Goal: Ask a question

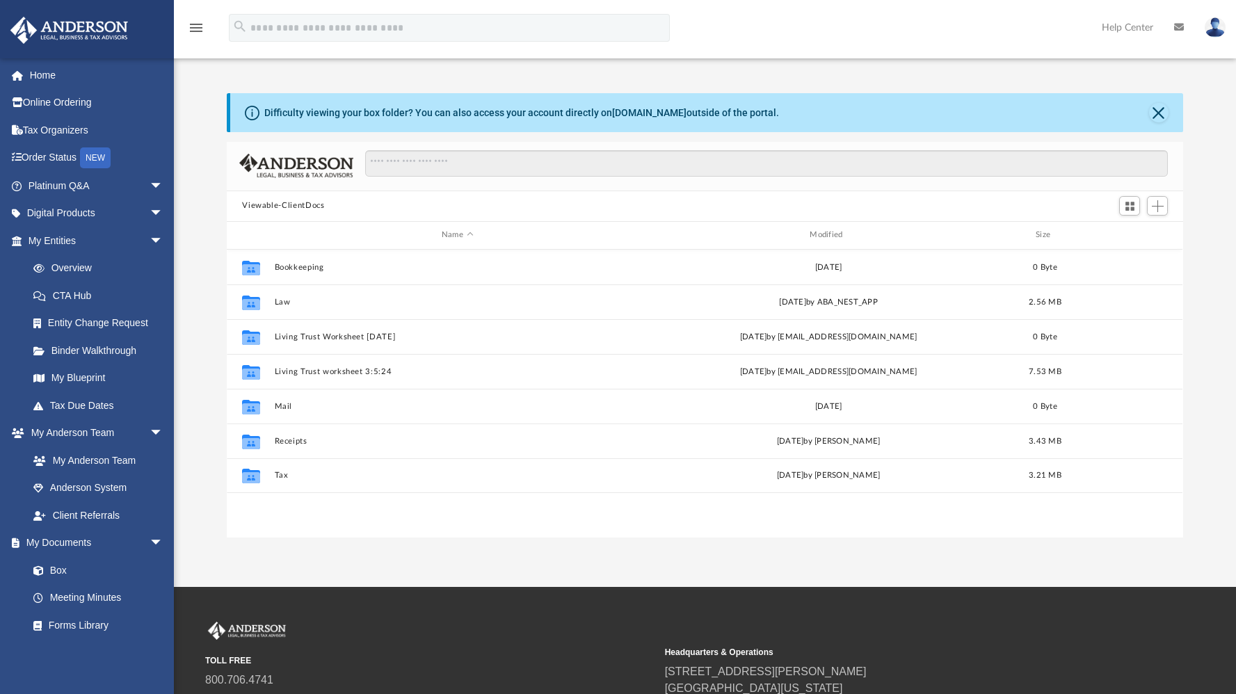
scroll to position [305, 945]
click at [311, 209] on button "Viewable-ClientDocs" at bounding box center [283, 206] width 82 height 13
click at [305, 204] on button "Viewable-ClientDocs" at bounding box center [283, 206] width 82 height 13
click at [1129, 201] on span "Switch to Grid View" at bounding box center [1130, 206] width 12 height 12
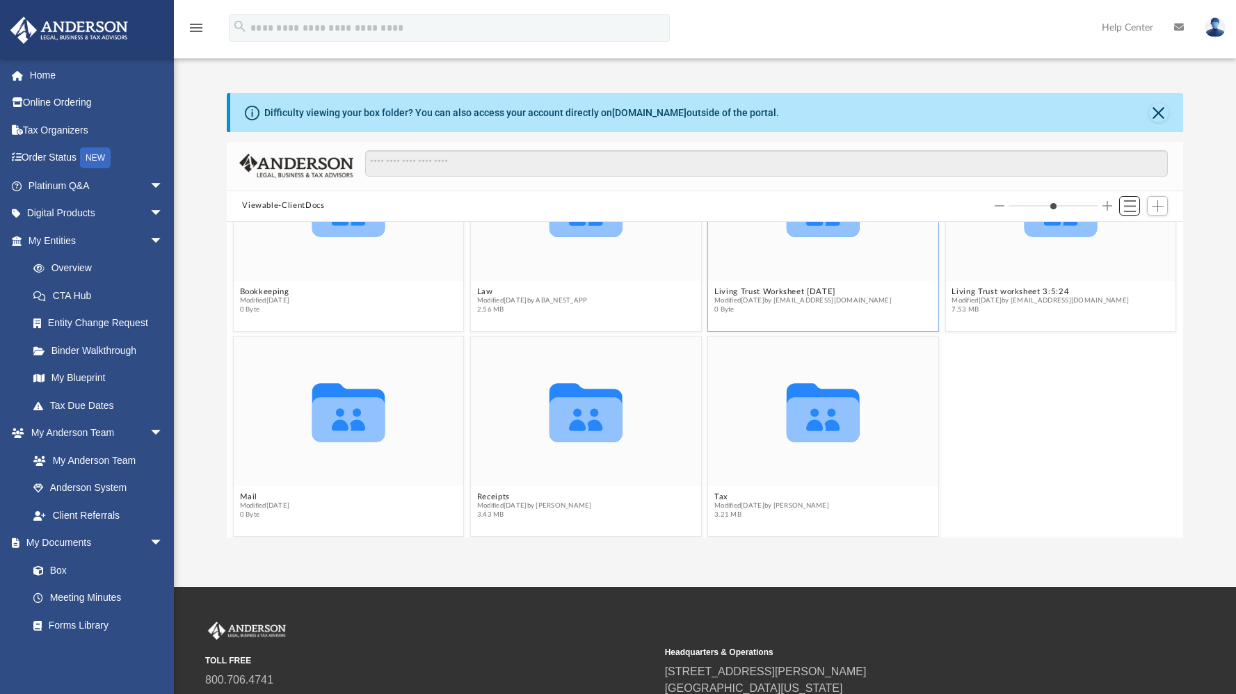
scroll to position [100, 0]
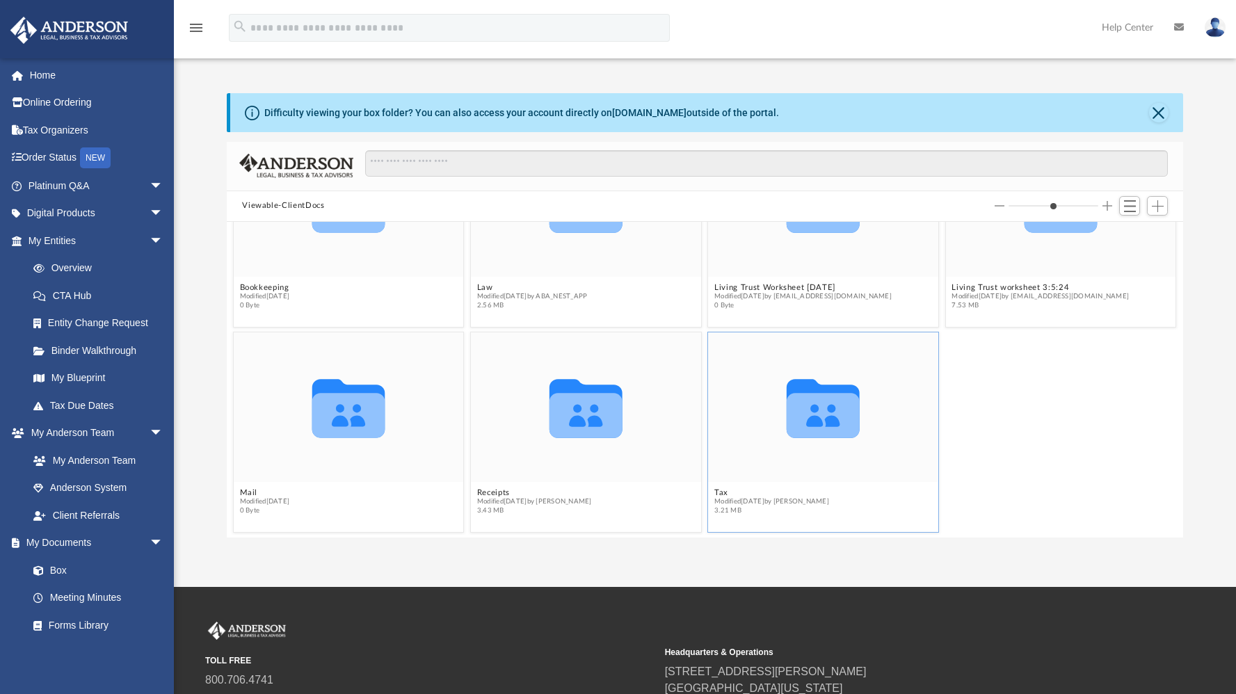
click at [834, 418] on icon "grid" at bounding box center [823, 415] width 73 height 45
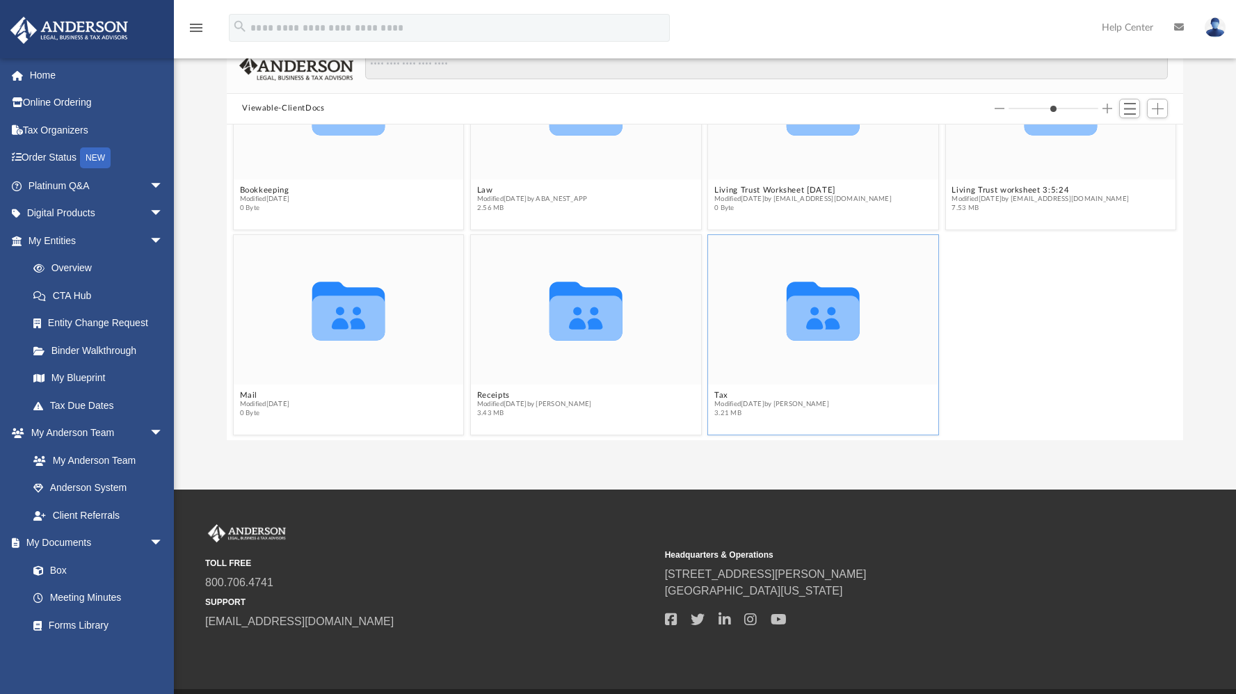
scroll to position [141, 0]
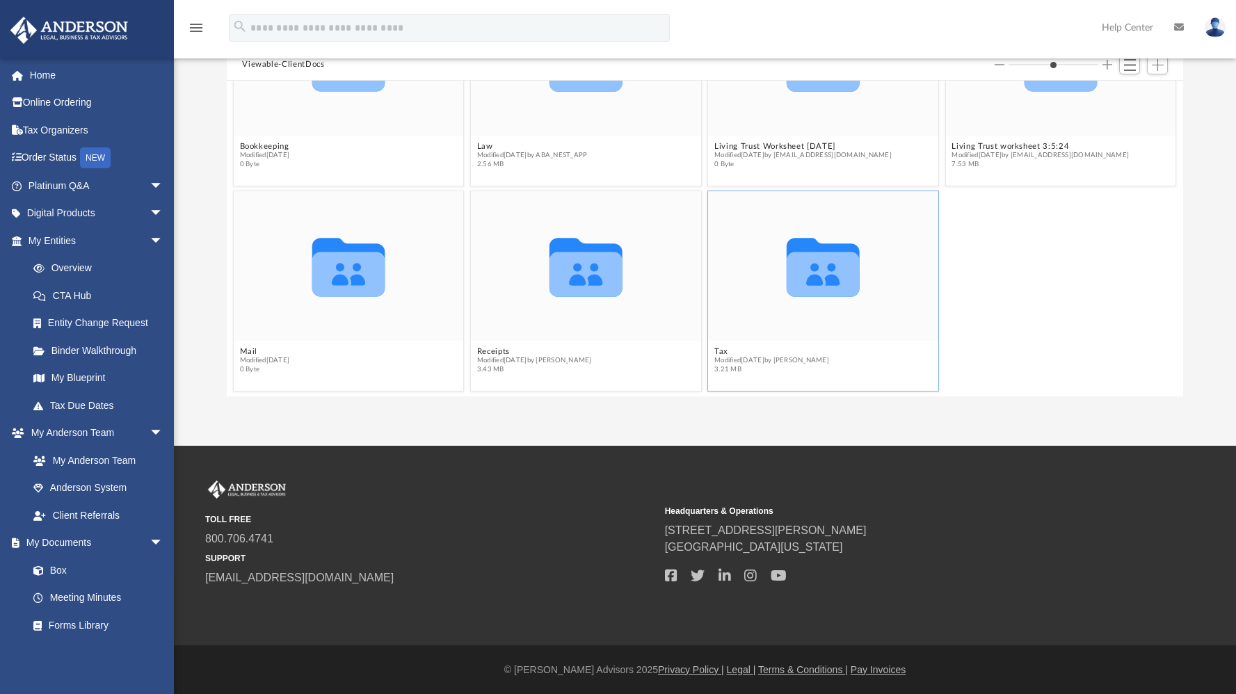
click at [820, 273] on icon "grid" at bounding box center [823, 274] width 73 height 45
click at [835, 266] on icon "grid" at bounding box center [823, 274] width 73 height 45
click at [835, 263] on icon "grid" at bounding box center [823, 274] width 73 height 45
click at [867, 296] on icon "Collaborated Folder" at bounding box center [824, 266] width 138 height 90
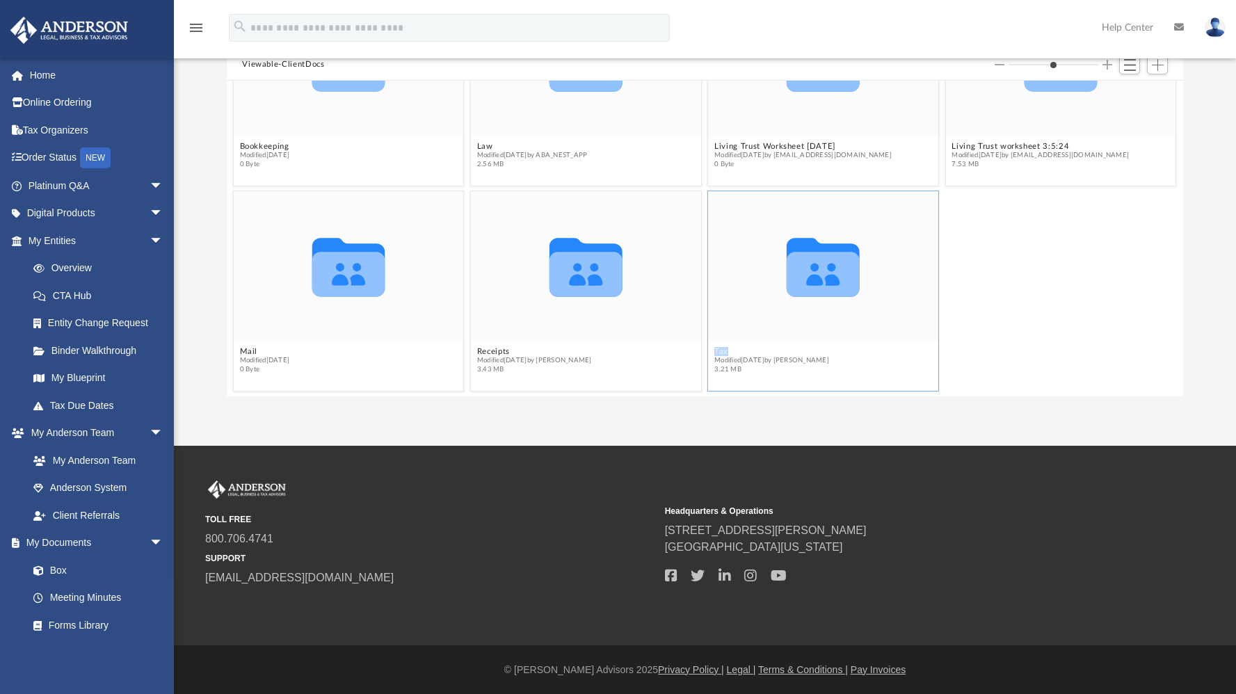
click at [867, 296] on icon "Collaborated Folder" at bounding box center [824, 266] width 138 height 90
click at [824, 268] on icon "grid" at bounding box center [823, 267] width 73 height 59
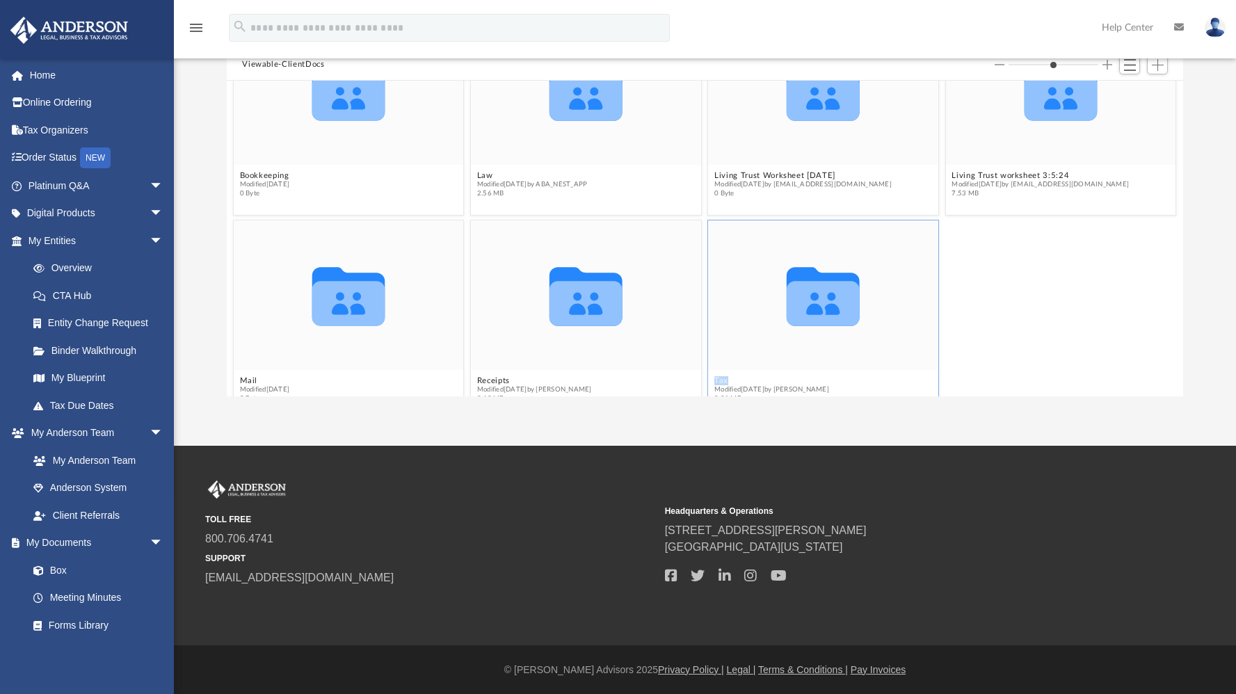
scroll to position [72, 0]
click at [821, 311] on icon "grid" at bounding box center [823, 295] width 73 height 59
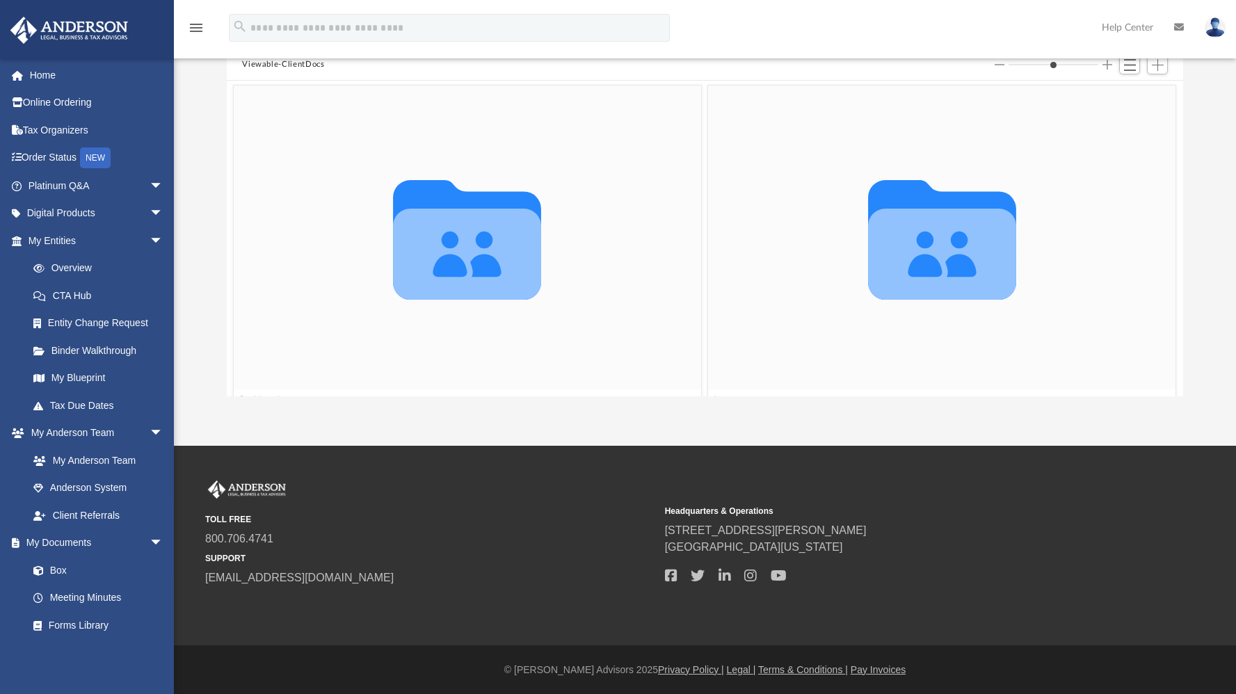
scroll to position [41, 0]
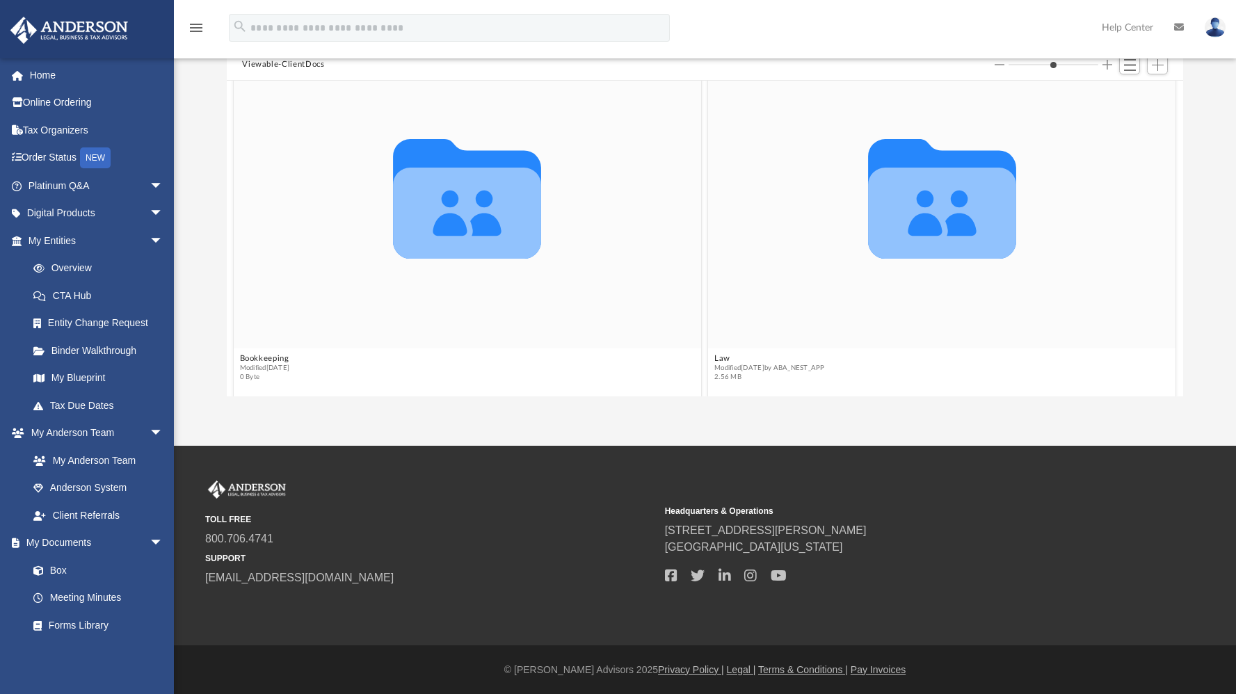
type input "*"
drag, startPoint x: 1035, startPoint y: 62, endPoint x: 1072, endPoint y: 56, distance: 38.0
click at [1072, 56] on div "menu search Site Menu add bmarshall2857@gmail.com My Profile Reset Password Log…" at bounding box center [618, 152] width 1236 height 587
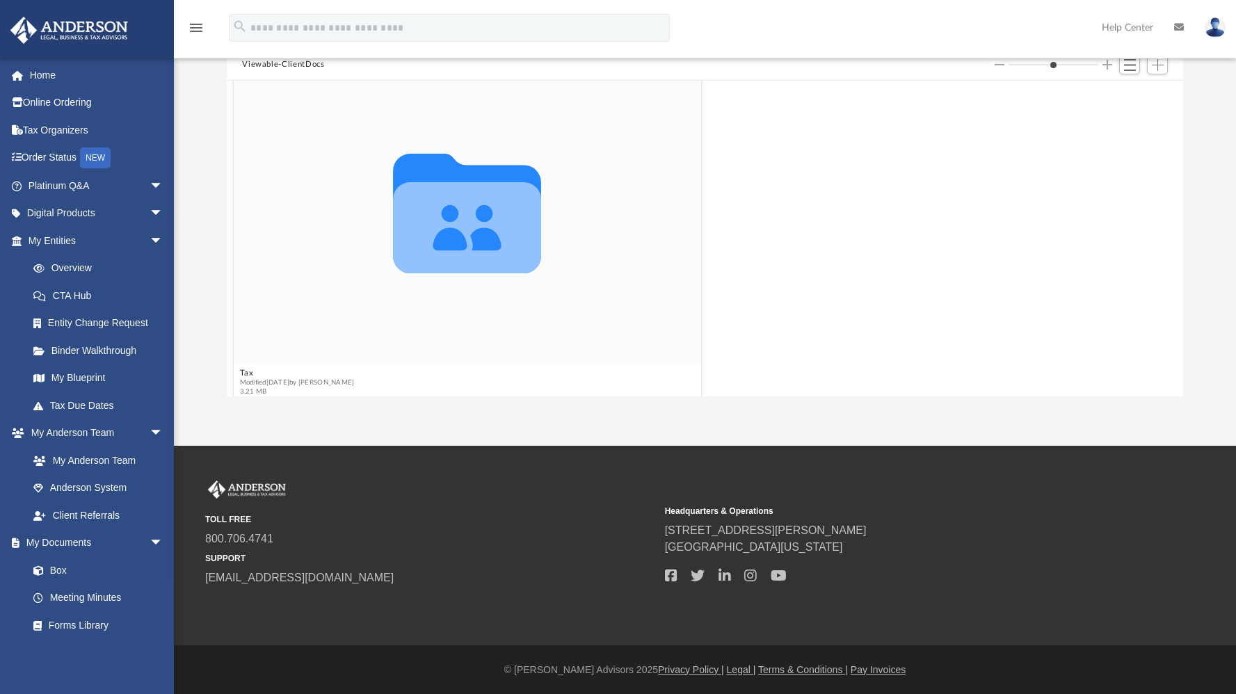
scroll to position [1120, 0]
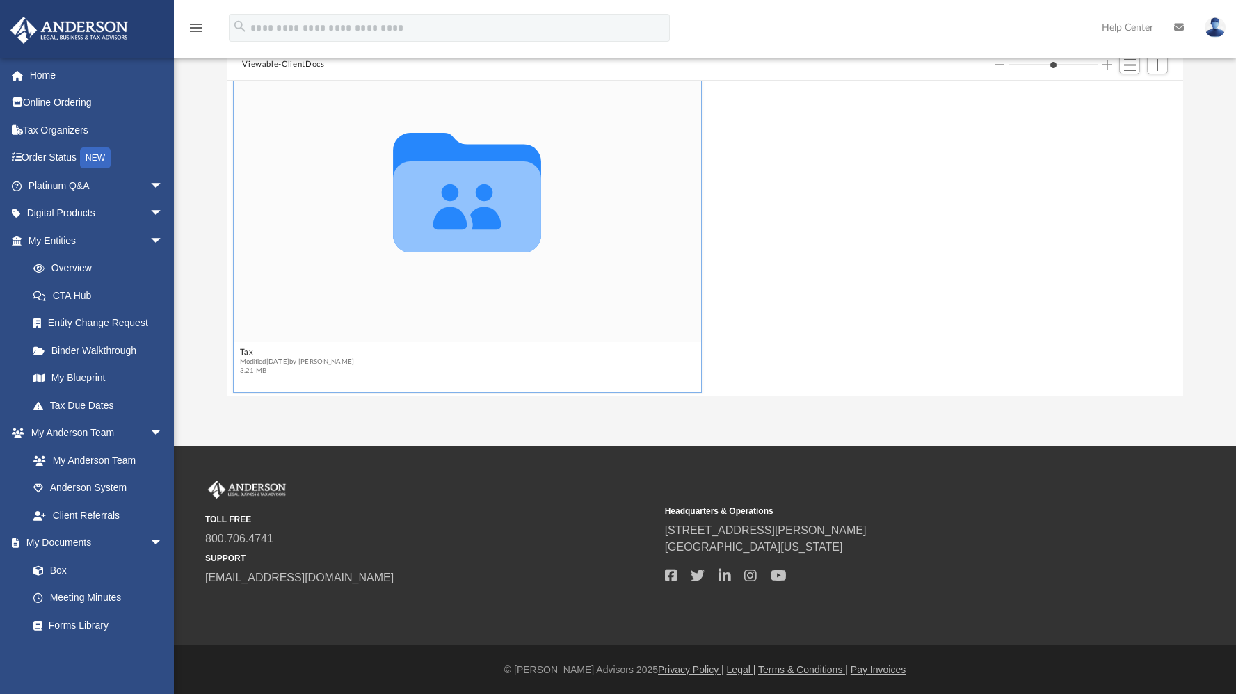
click at [583, 242] on icon "Collaborated Folder" at bounding box center [467, 190] width 280 height 182
click at [510, 232] on icon "grid" at bounding box center [468, 206] width 148 height 91
click at [277, 63] on button "Viewable-ClientDocs" at bounding box center [283, 64] width 82 height 13
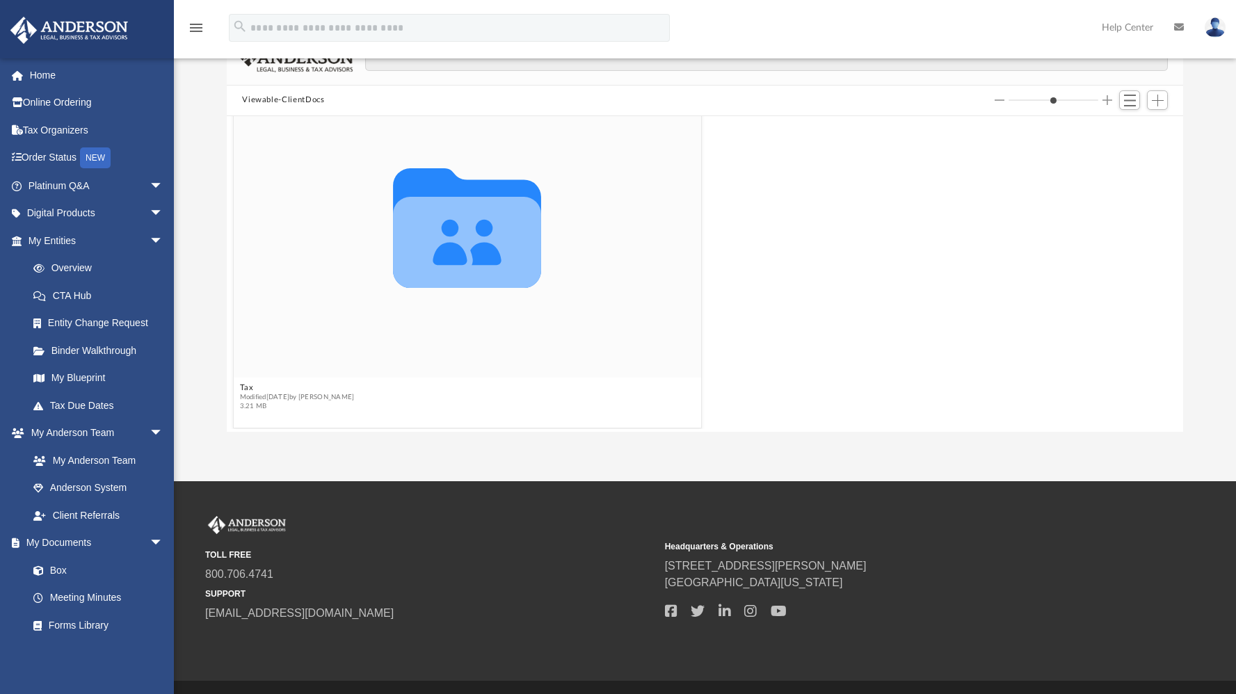
scroll to position [104, 0]
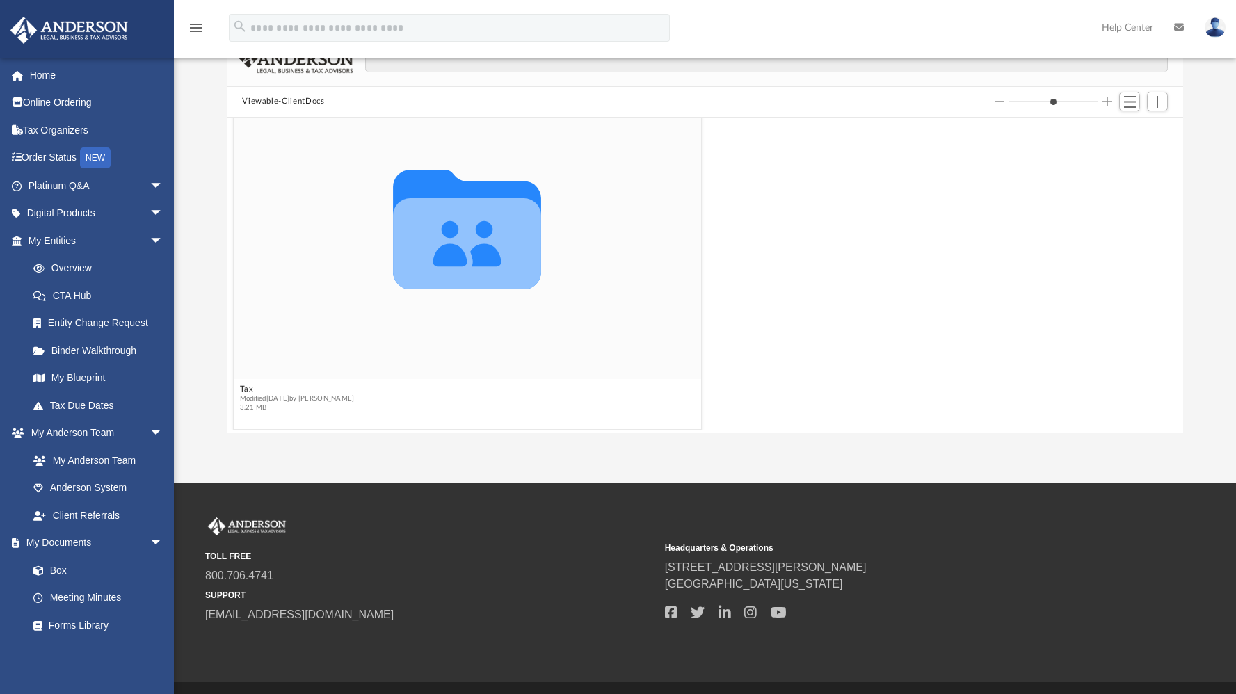
click at [309, 100] on button "Viewable-ClientDocs" at bounding box center [283, 101] width 82 height 13
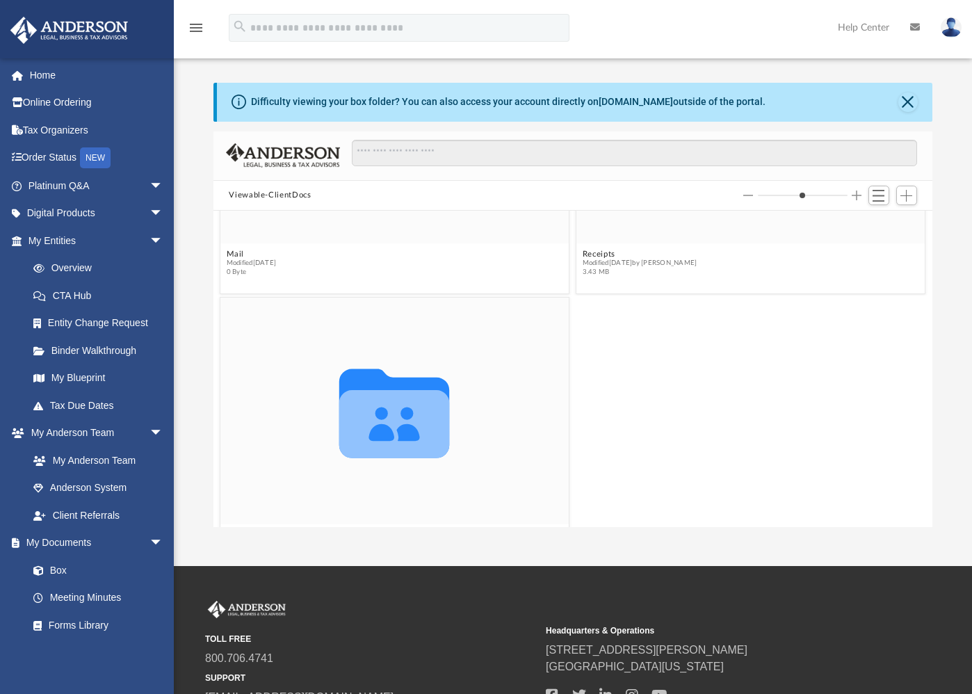
scroll to position [814, 0]
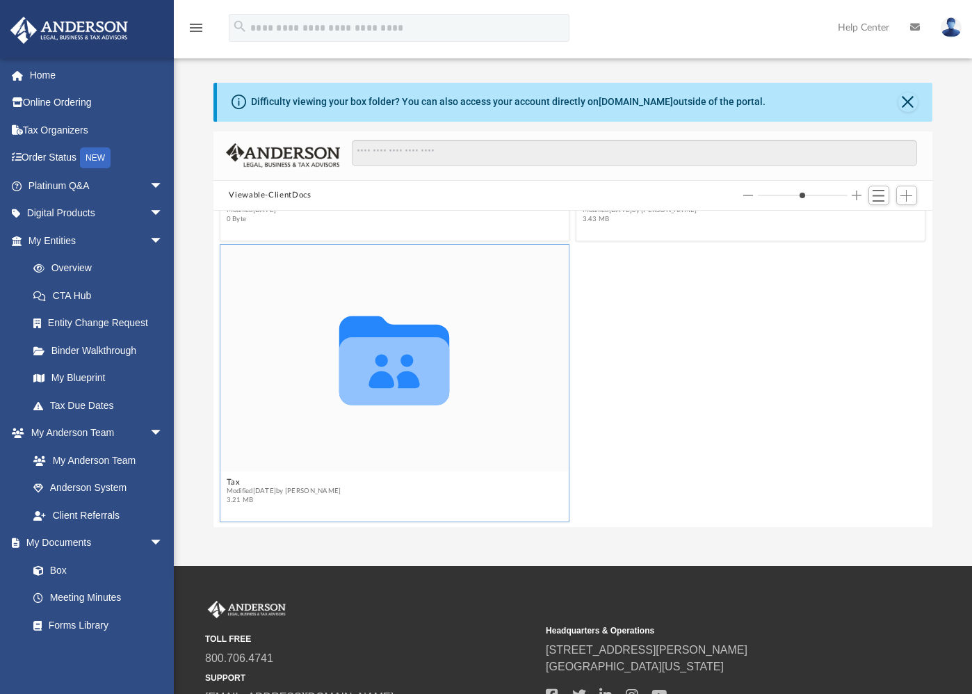
click at [419, 382] on icon "grid" at bounding box center [394, 371] width 111 height 68
click at [419, 381] on icon "grid" at bounding box center [394, 371] width 111 height 68
click at [361, 364] on icon "grid" at bounding box center [394, 371] width 111 height 68
click at [910, 193] on span "Add" at bounding box center [907, 196] width 12 height 12
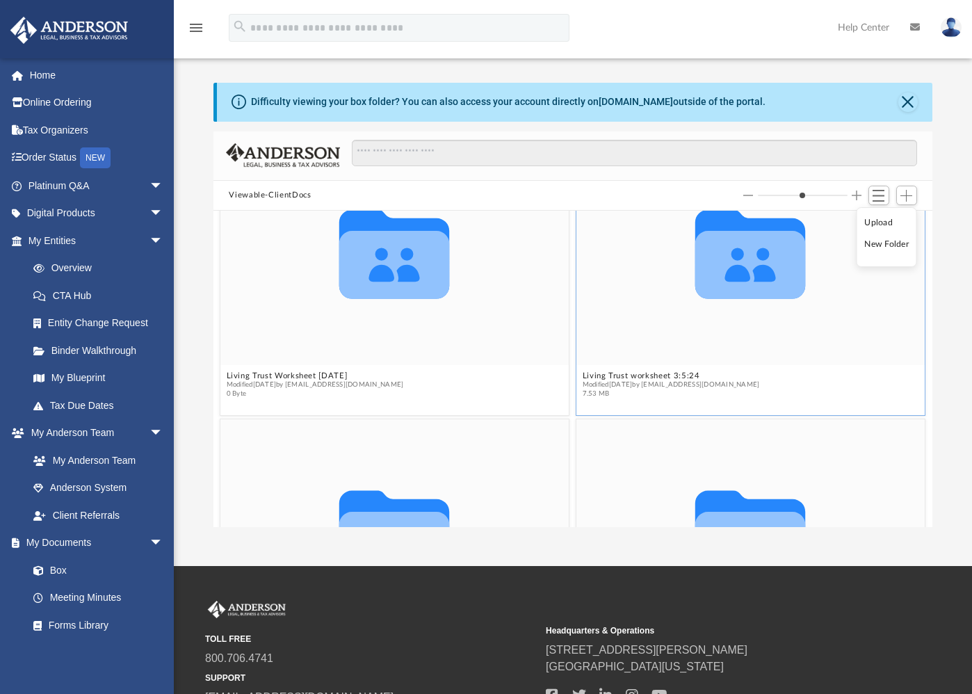
scroll to position [356, 0]
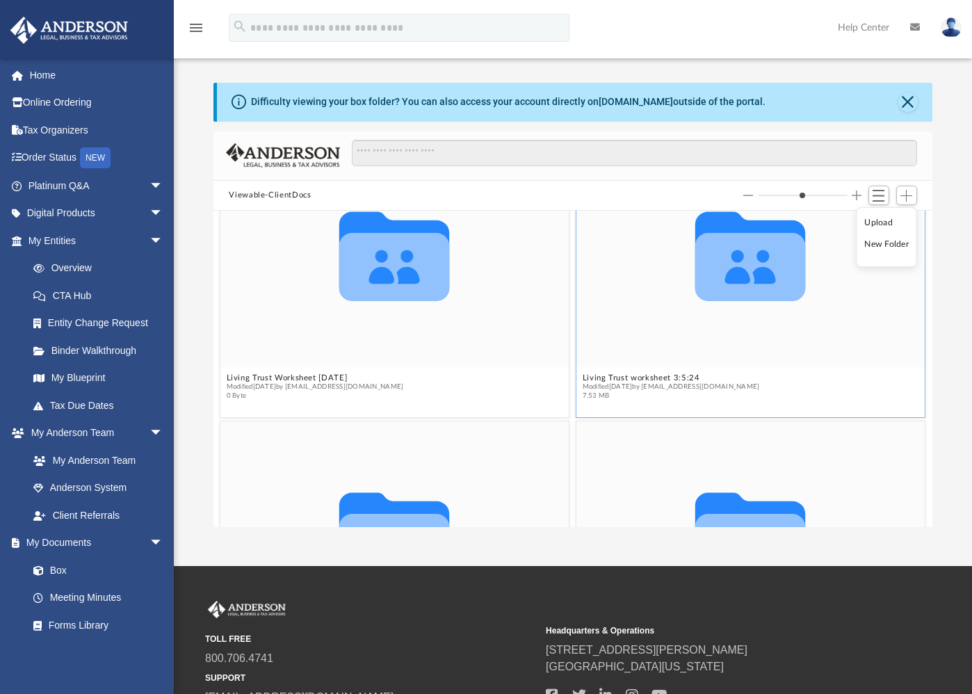
click at [749, 255] on icon "grid" at bounding box center [751, 267] width 111 height 68
click at [287, 194] on button "Viewable-ClientDocs" at bounding box center [270, 195] width 82 height 13
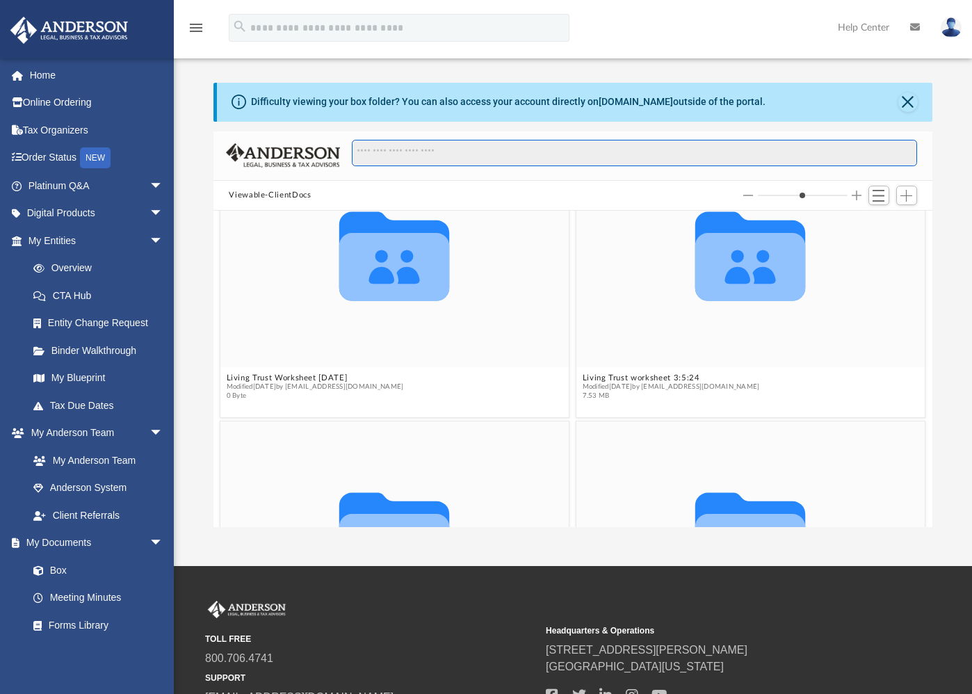
click at [371, 151] on input "Search files and folders" at bounding box center [634, 153] width 565 height 26
type input "********"
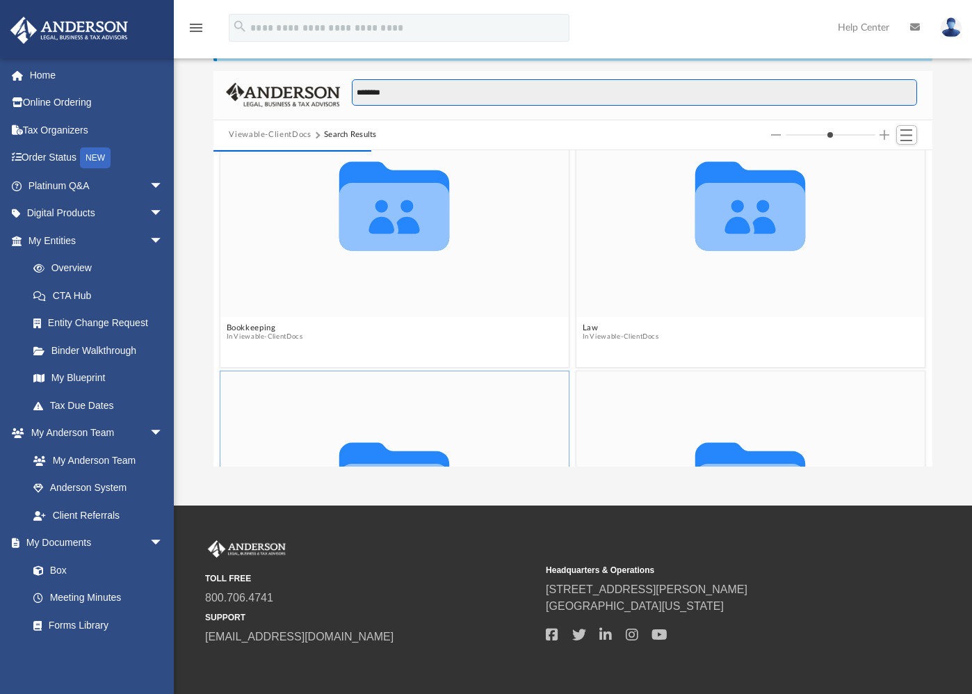
scroll to position [0, 0]
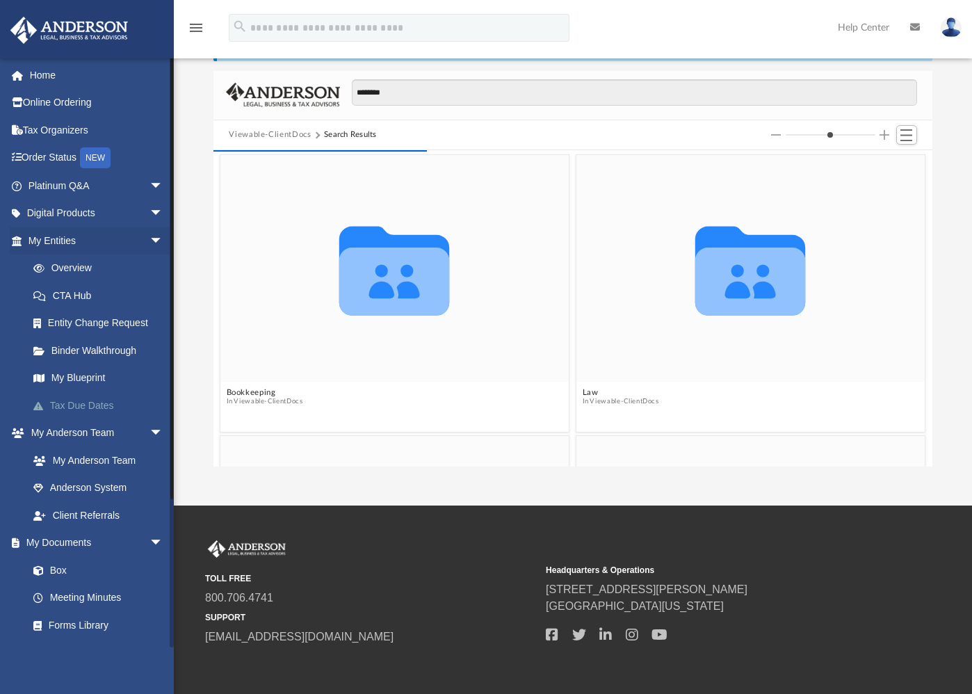
click at [75, 406] on link "Tax Due Dates" at bounding box center [101, 406] width 165 height 28
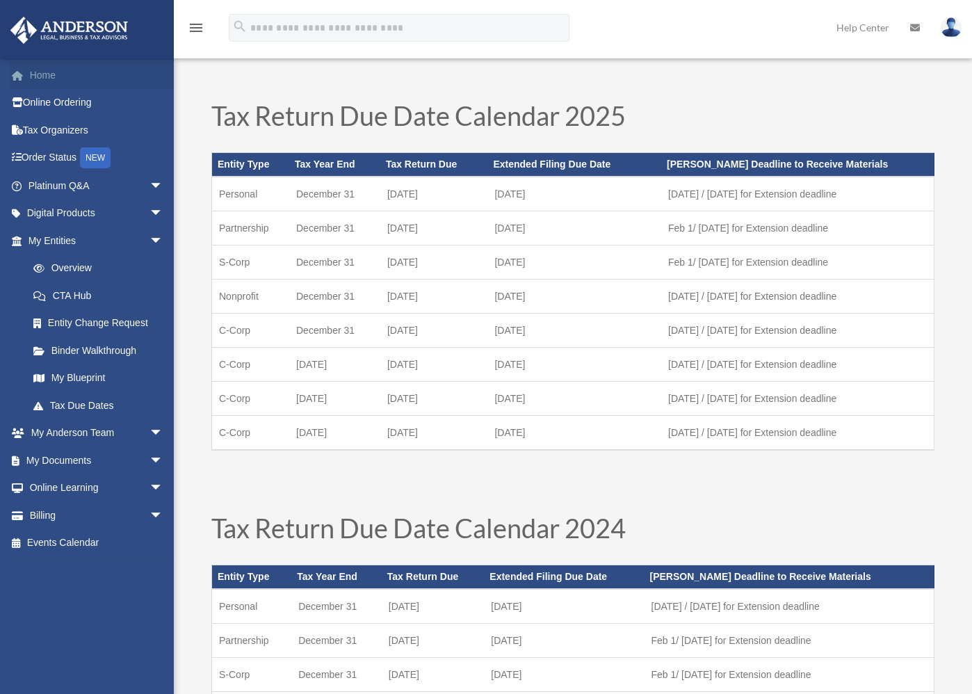
click at [44, 73] on link "Home" at bounding box center [97, 75] width 175 height 28
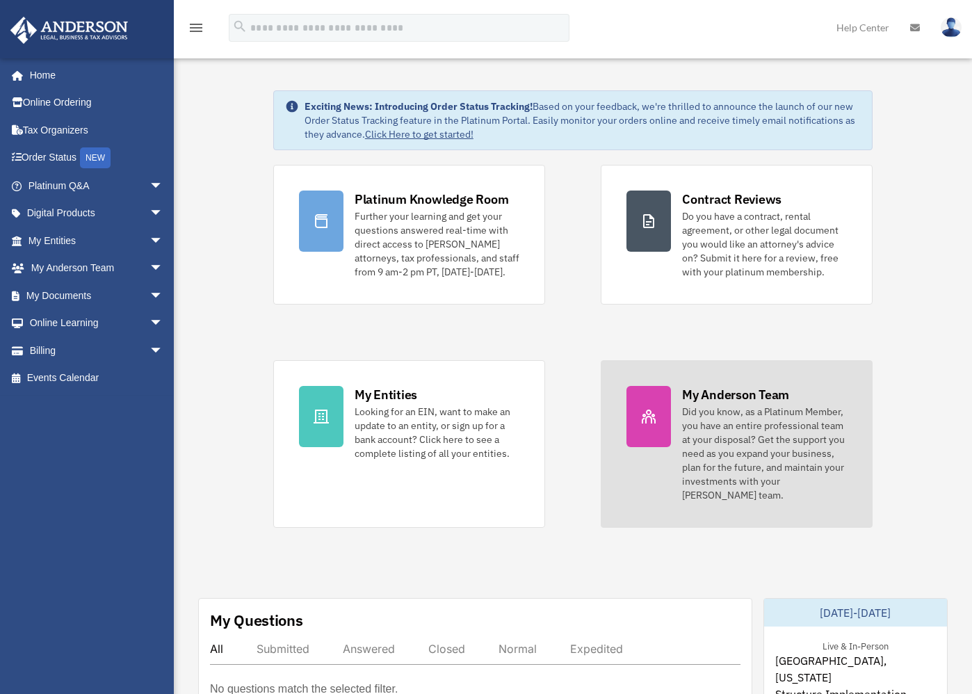
click at [707, 419] on div "Did you know, as a Platinum Member, you have an entire professional team at you…" at bounding box center [764, 453] width 165 height 97
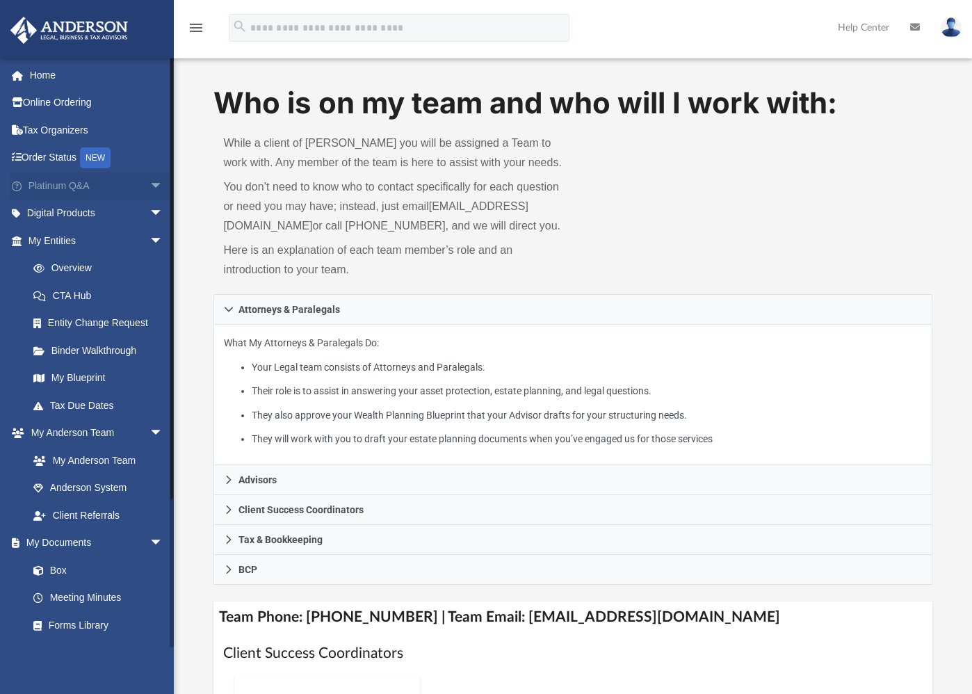
click at [150, 182] on span "arrow_drop_down" at bounding box center [164, 186] width 28 height 29
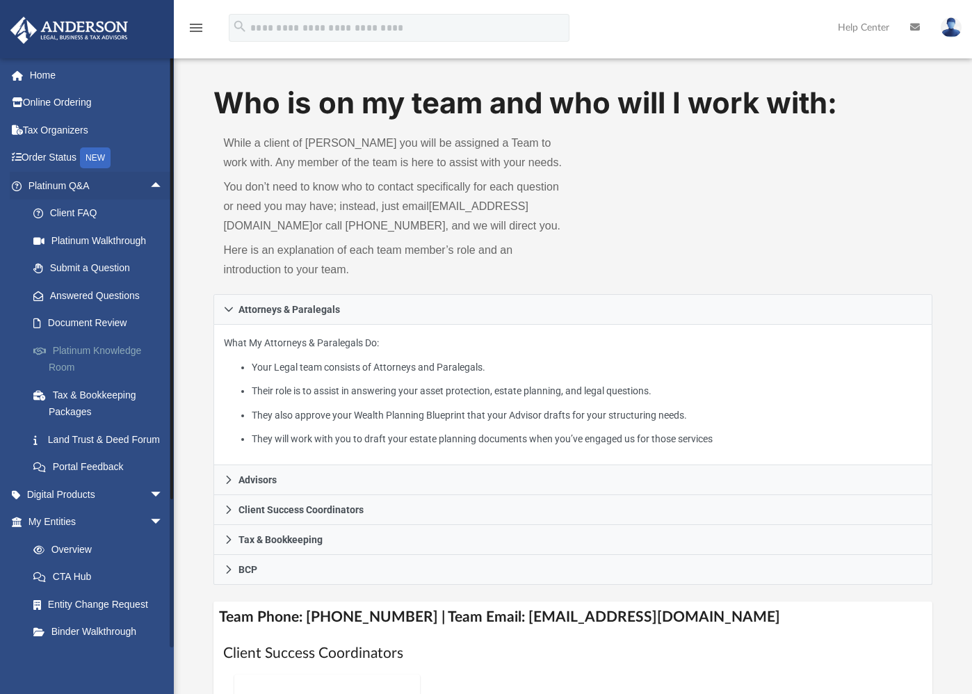
click at [81, 352] on link "Platinum Knowledge Room" at bounding box center [101, 359] width 165 height 45
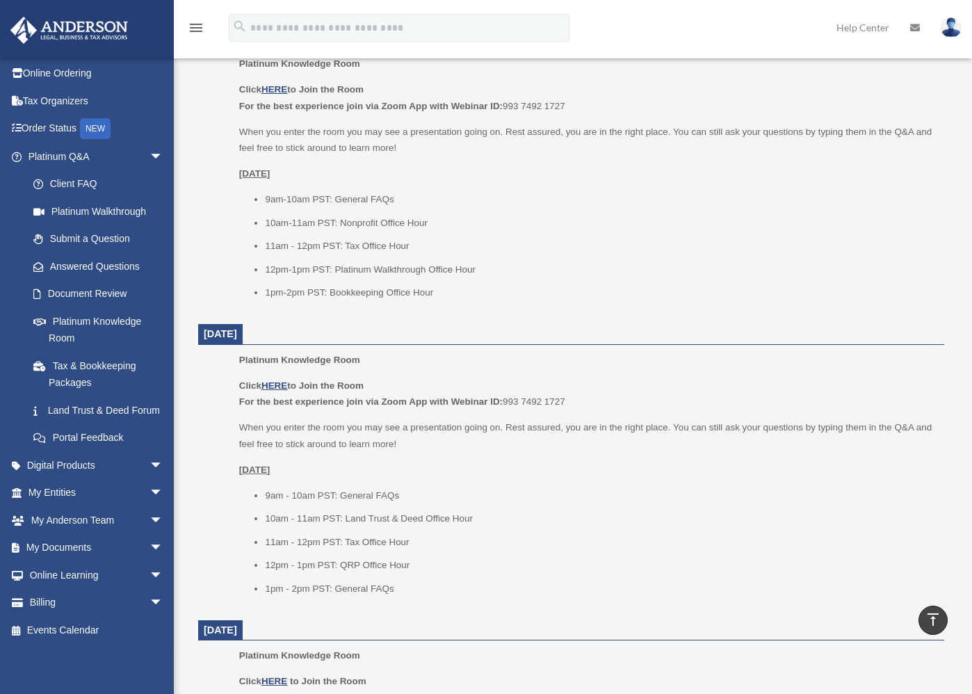
scroll to position [611, 0]
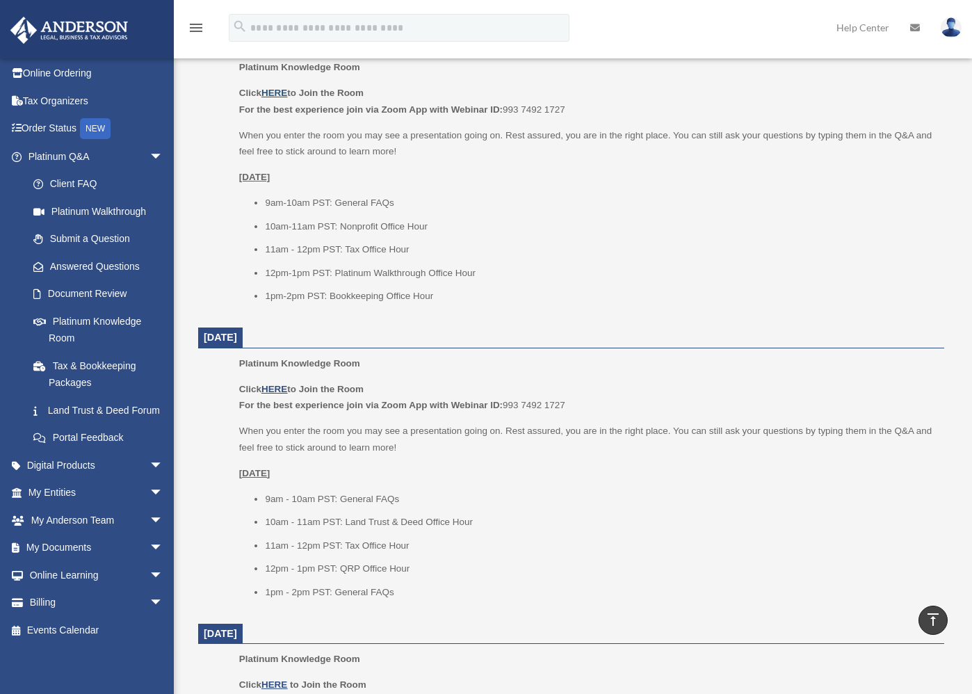
click at [279, 94] on u "HERE" at bounding box center [274, 93] width 26 height 10
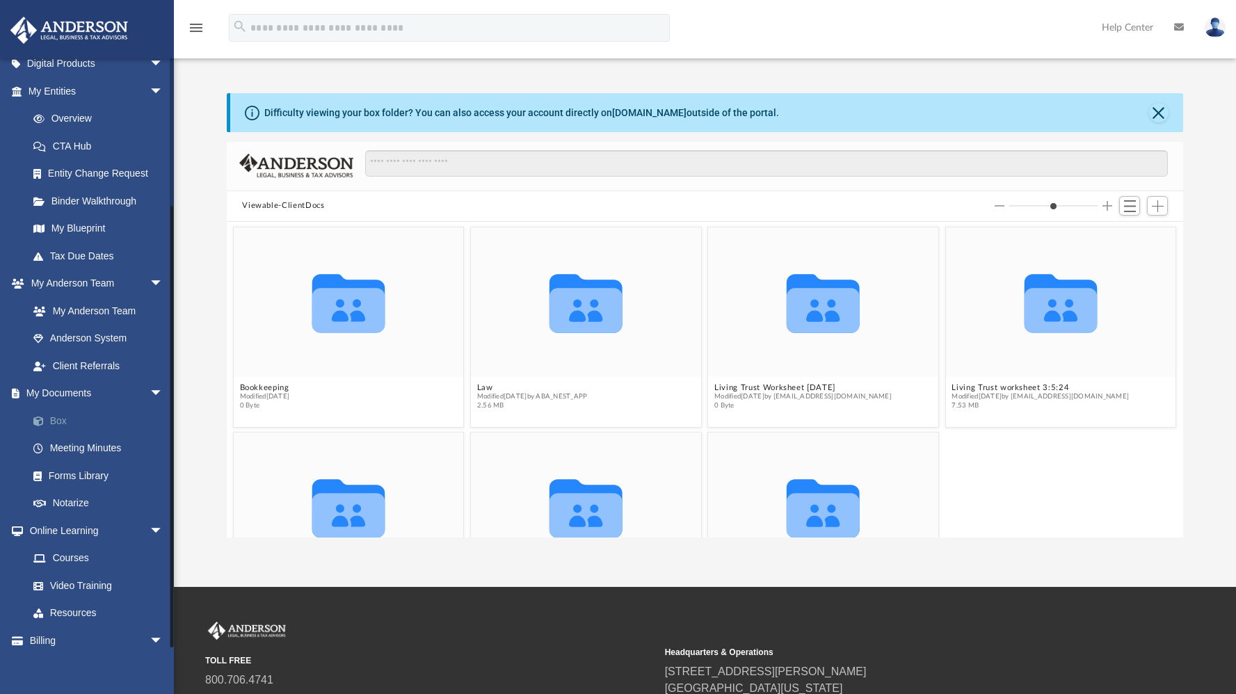
scroll to position [187, 0]
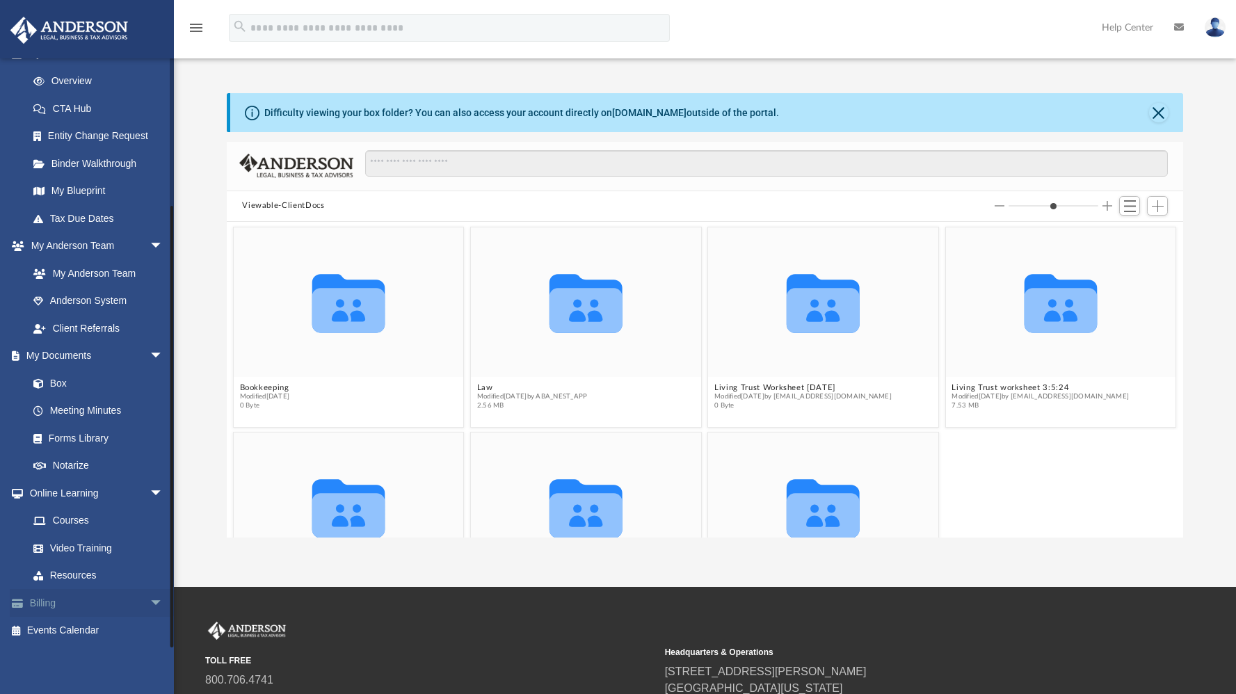
click at [150, 600] on span "arrow_drop_down" at bounding box center [164, 603] width 28 height 29
click at [94, 629] on link "$ Open Invoices" at bounding box center [101, 631] width 165 height 29
click at [150, 601] on span "arrow_drop_up" at bounding box center [164, 603] width 28 height 29
click at [47, 602] on link "Billing arrow_drop_down" at bounding box center [97, 603] width 175 height 28
click at [150, 599] on span "arrow_drop_down" at bounding box center [164, 603] width 28 height 29
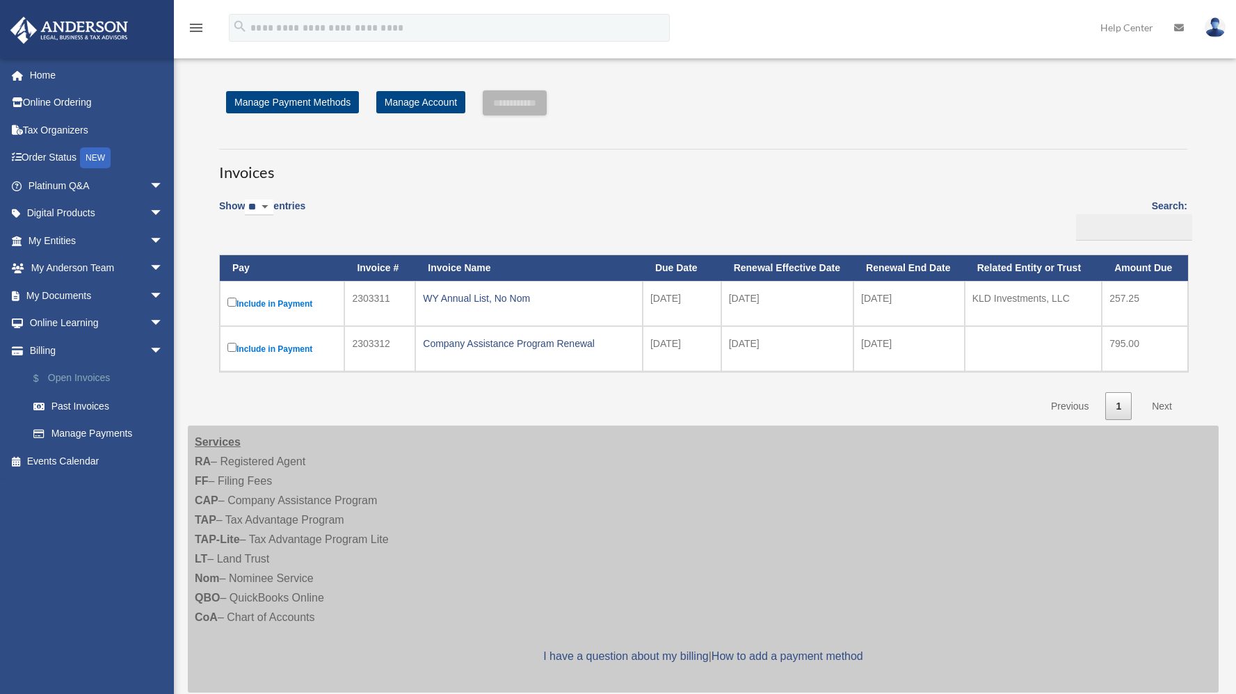
click at [85, 380] on link "$ Open Invoices" at bounding box center [101, 378] width 165 height 29
click at [73, 375] on link "$ Open Invoices" at bounding box center [101, 378] width 165 height 29
click at [77, 377] on link "$ Open Invoices" at bounding box center [101, 378] width 165 height 29
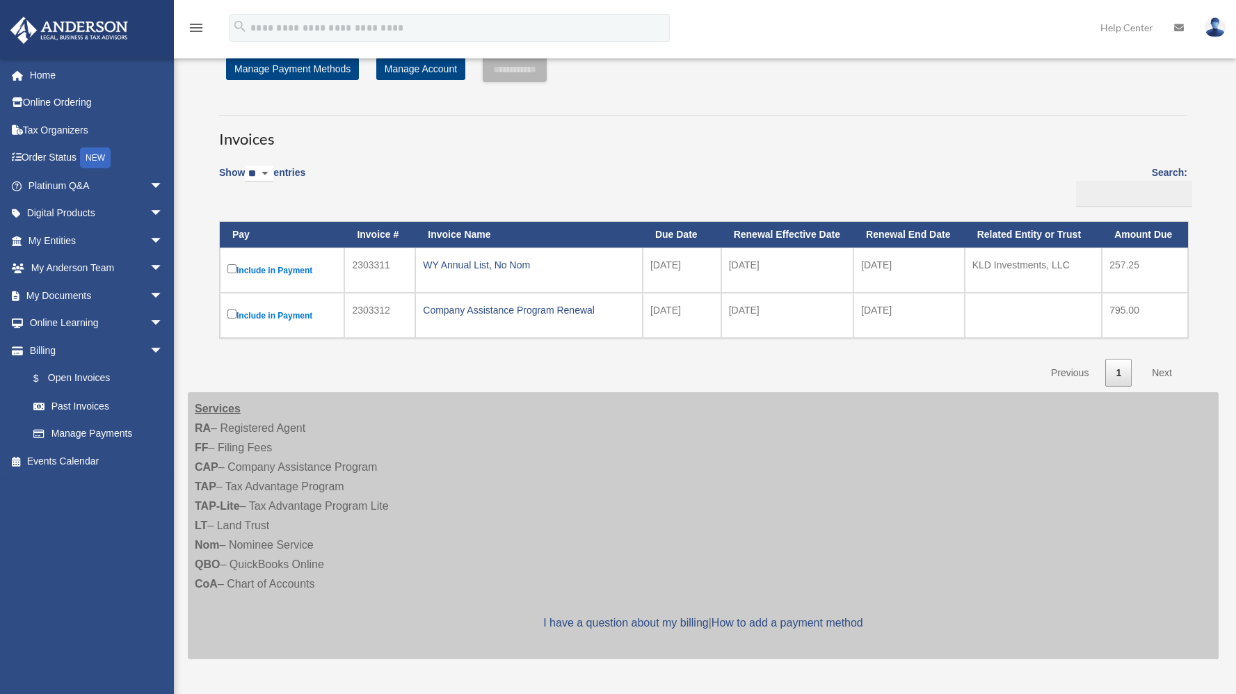
scroll to position [17, 0]
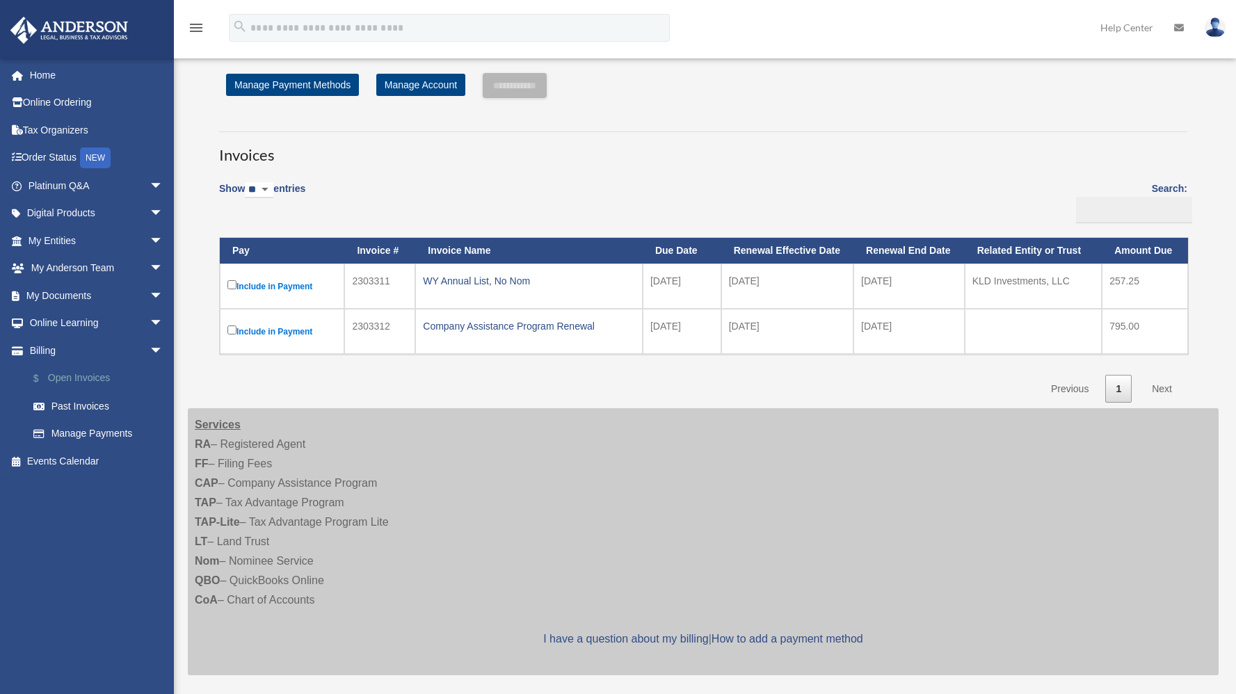
click at [87, 377] on link "$ Open Invoices" at bounding box center [101, 378] width 165 height 29
click at [82, 404] on link "Past Invoices" at bounding box center [101, 406] width 165 height 28
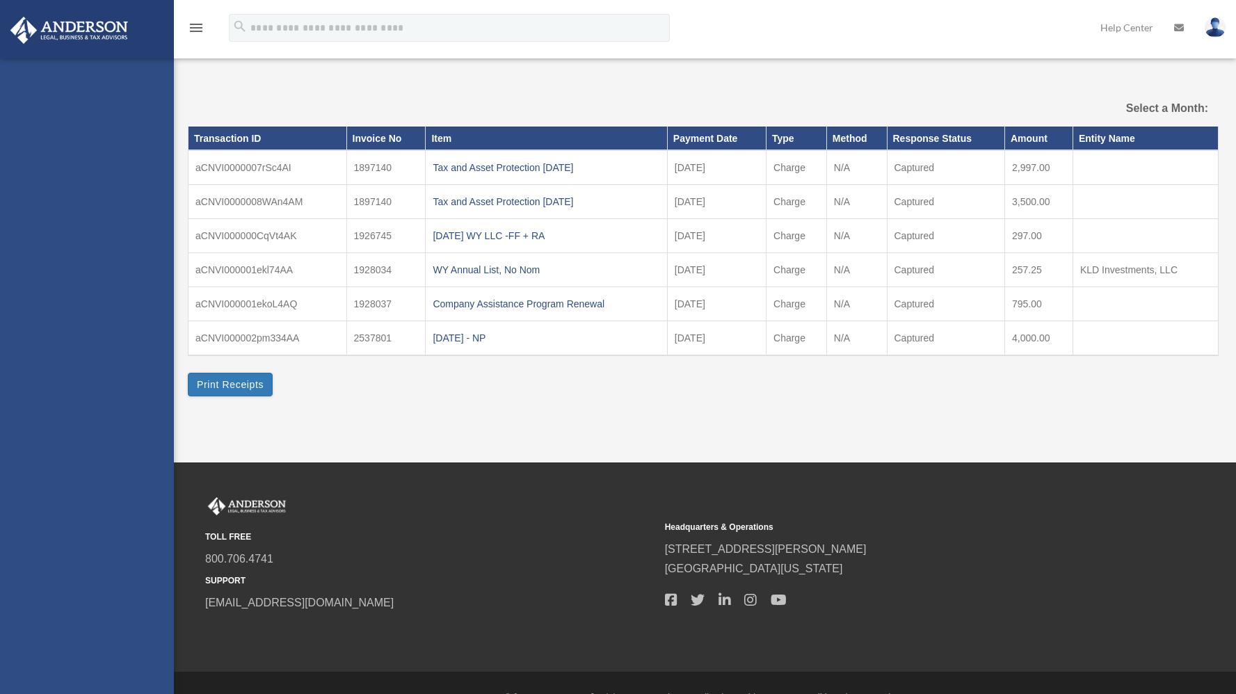
select select
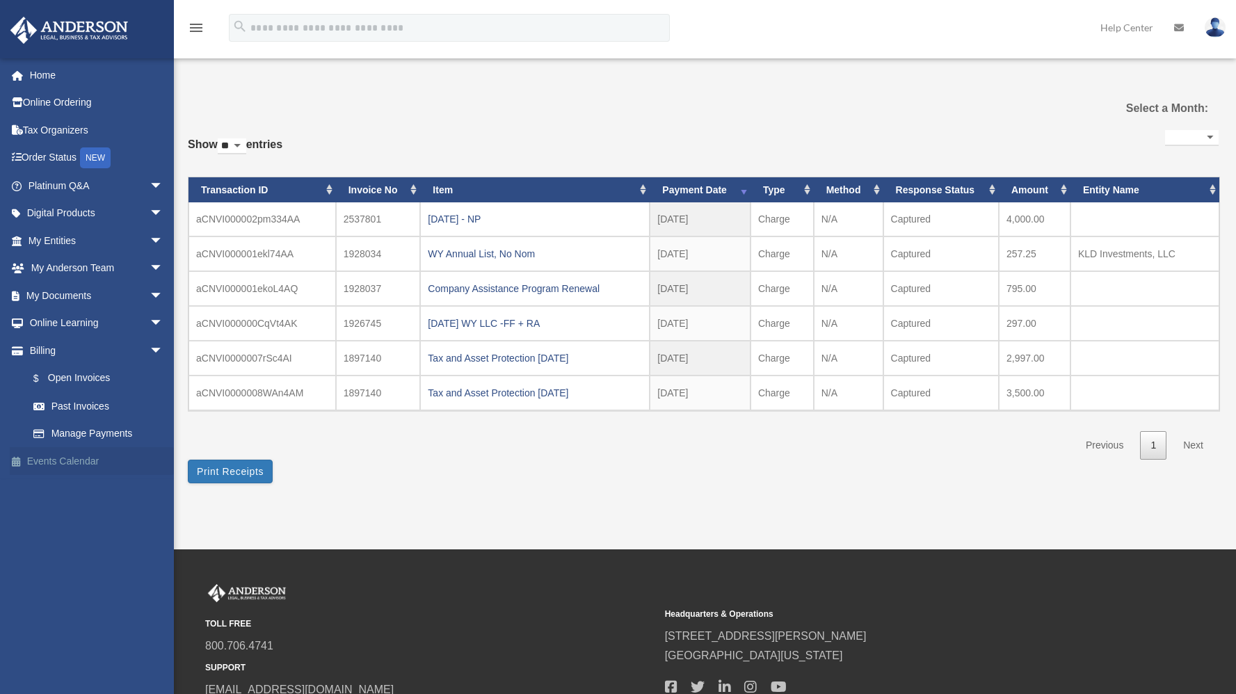
click at [61, 458] on link "Events Calendar" at bounding box center [97, 461] width 175 height 28
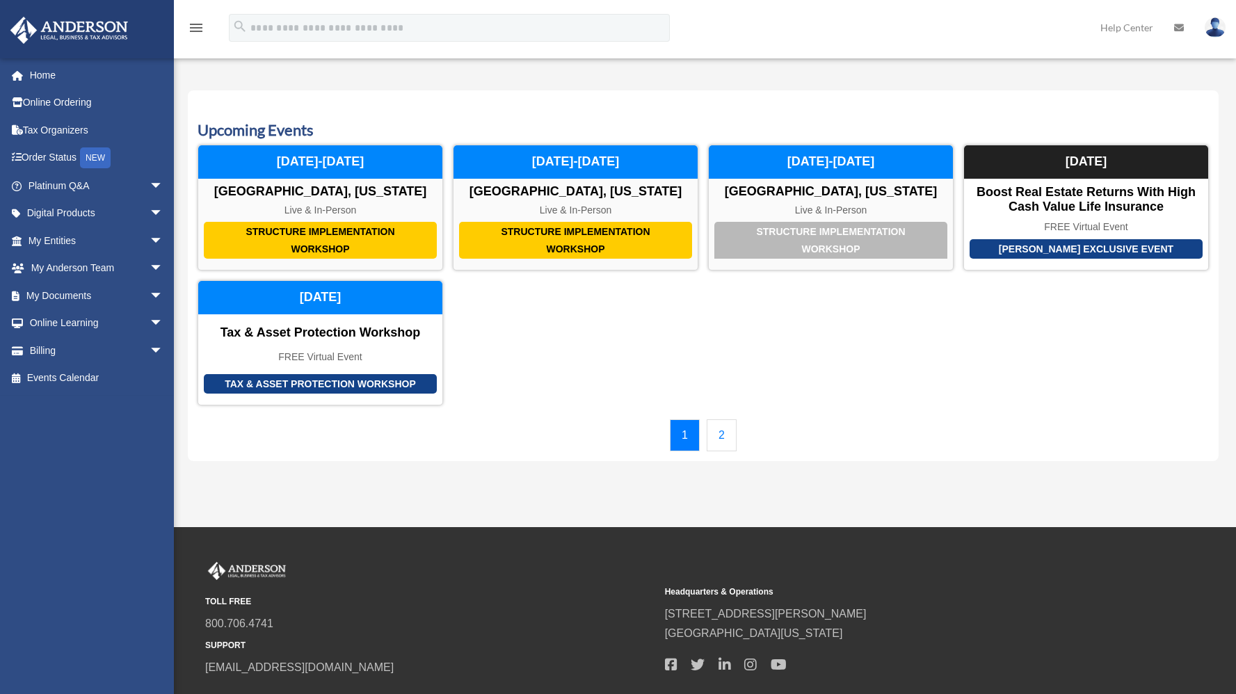
click at [717, 432] on link "2" at bounding box center [722, 435] width 30 height 32
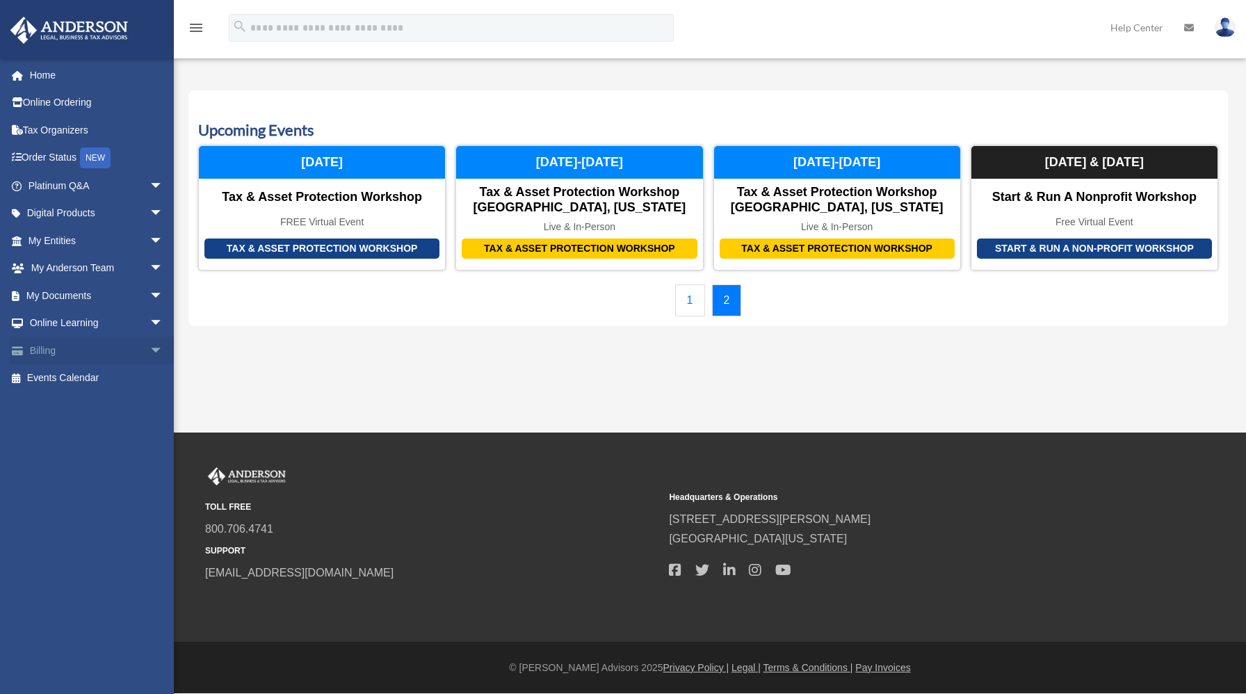
click at [150, 349] on span "arrow_drop_down" at bounding box center [164, 351] width 28 height 29
click at [92, 375] on link "$ Open Invoices" at bounding box center [101, 378] width 165 height 29
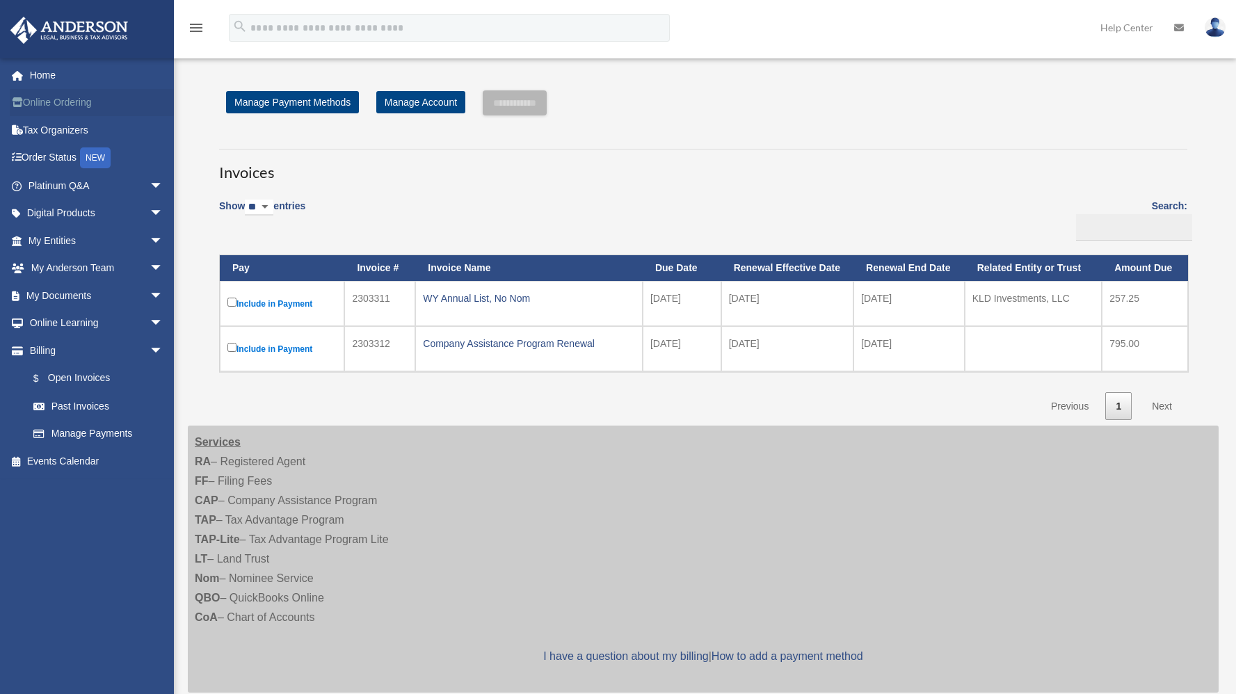
click at [55, 97] on link "Online Ordering" at bounding box center [97, 103] width 175 height 28
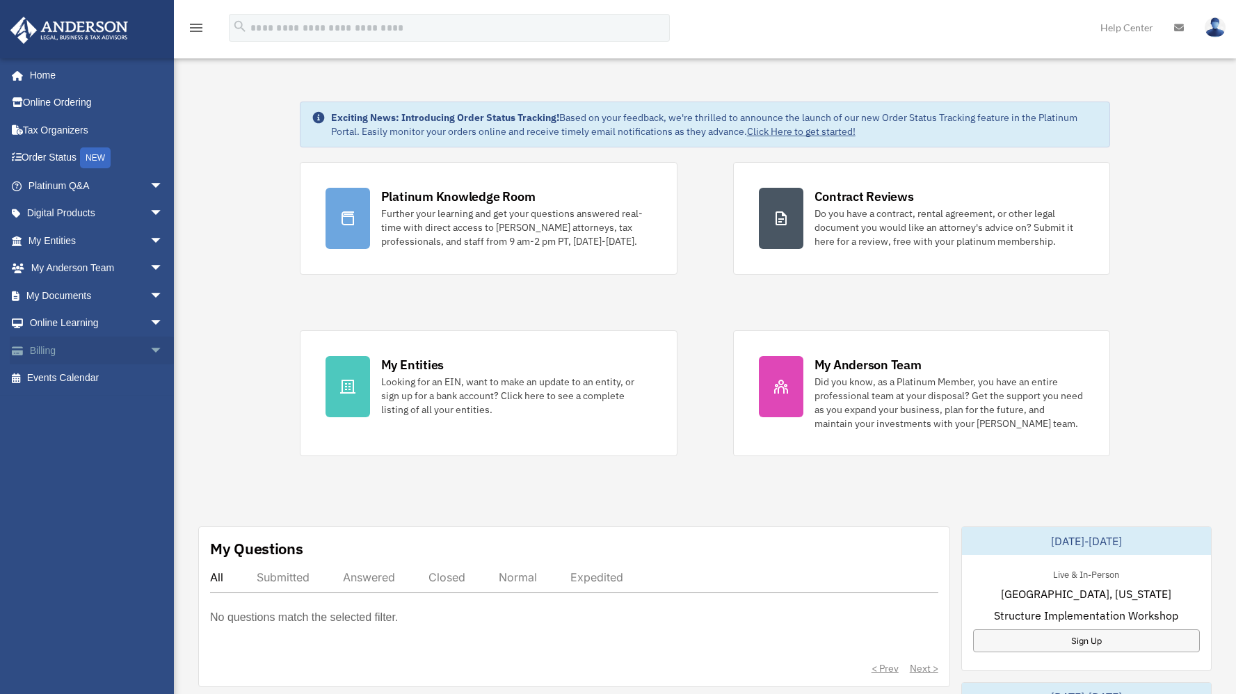
click at [47, 351] on link "Billing arrow_drop_down" at bounding box center [97, 351] width 175 height 28
click at [27, 350] on span at bounding box center [24, 351] width 10 height 10
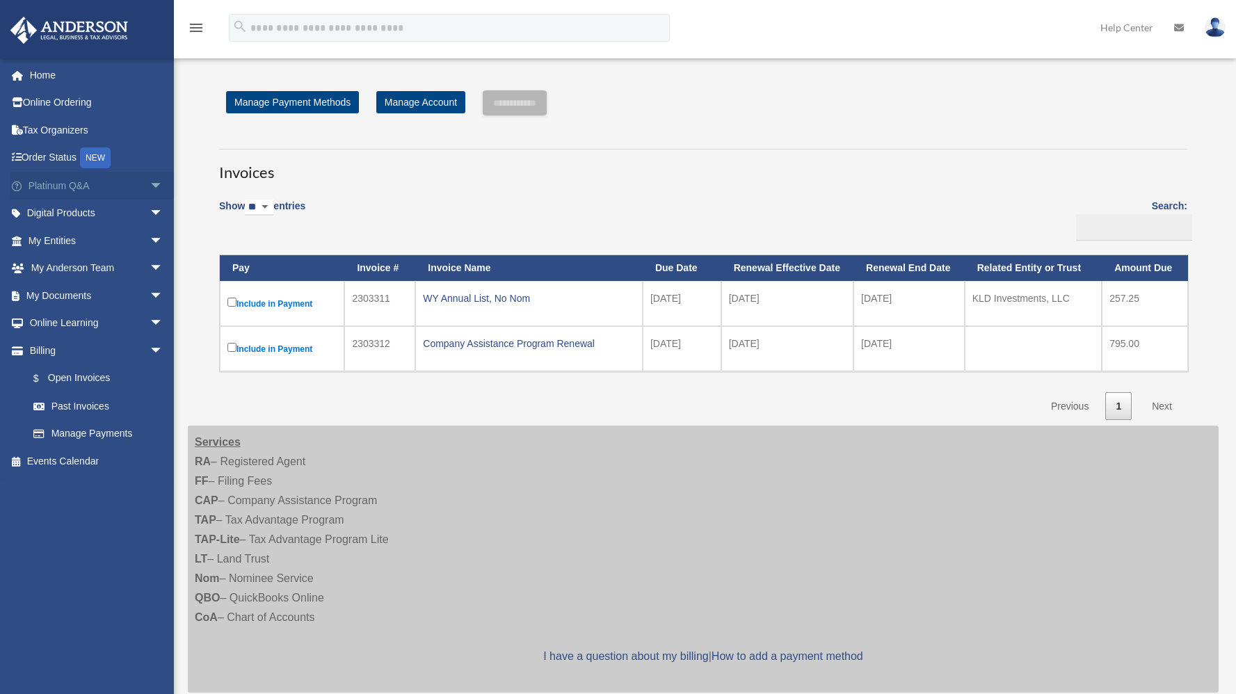
click at [150, 184] on span "arrow_drop_down" at bounding box center [164, 186] width 28 height 29
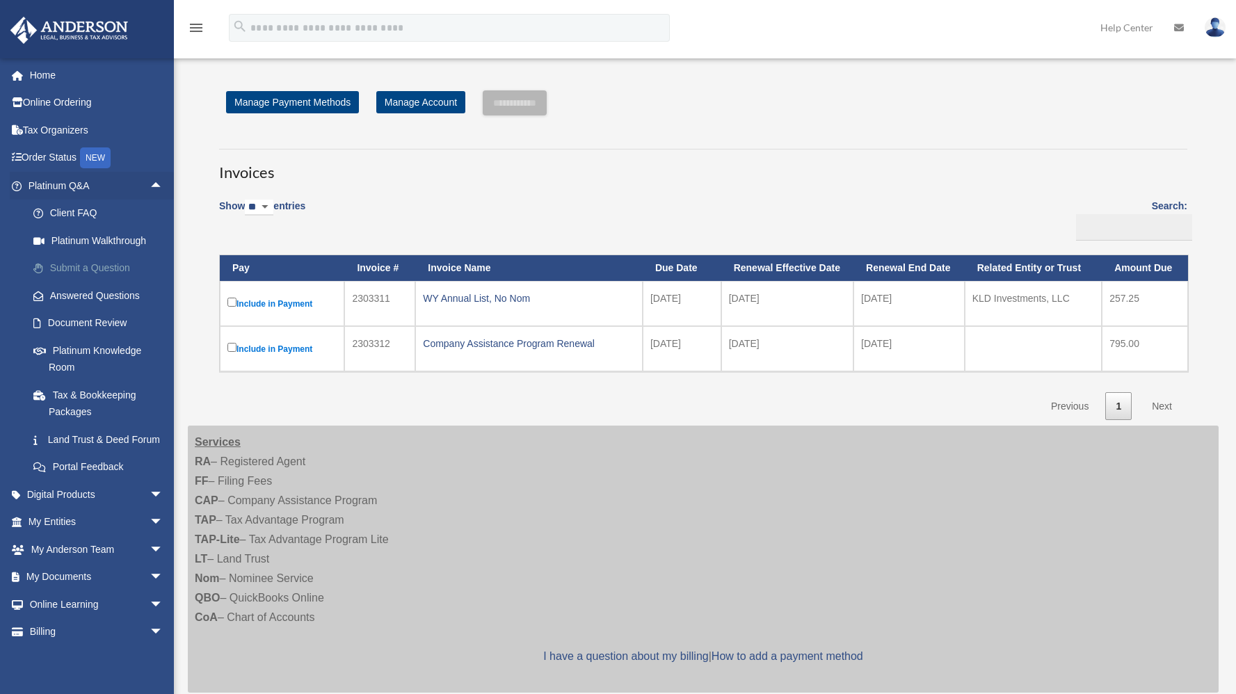
click at [120, 267] on link "Submit a Question" at bounding box center [101, 269] width 165 height 28
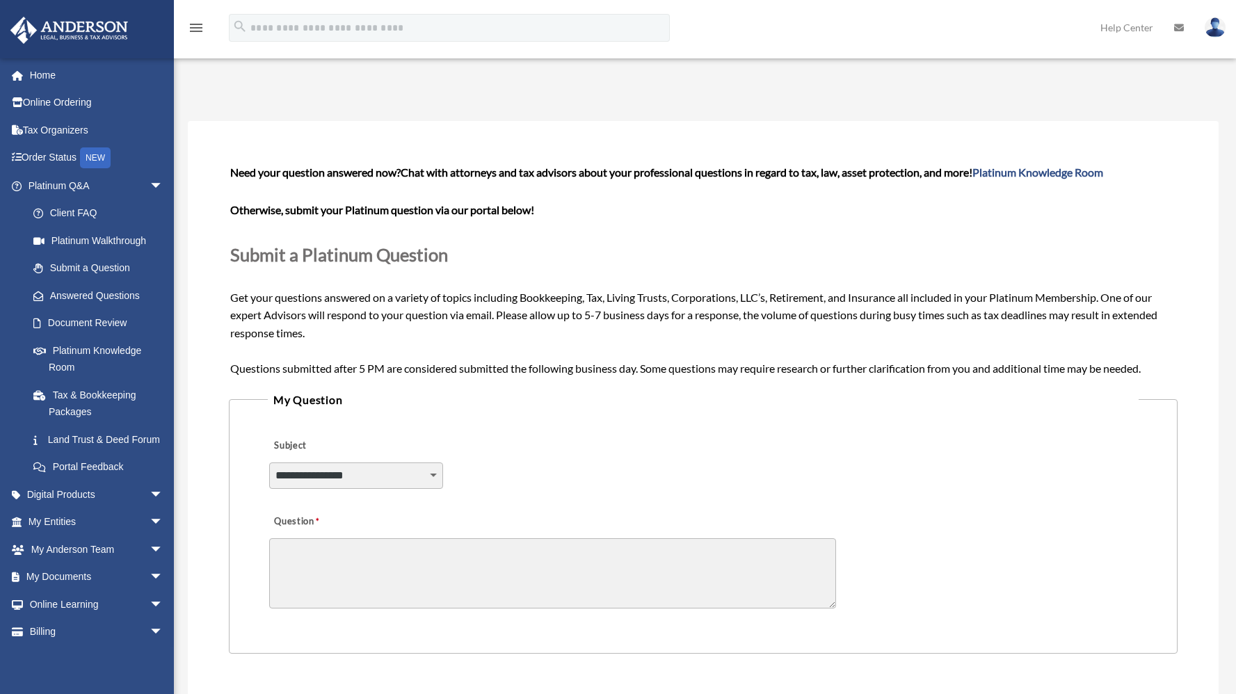
click at [434, 474] on select "**********" at bounding box center [356, 475] width 174 height 26
select select "******"
click at [269, 462] on select "**********" at bounding box center [356, 475] width 174 height 26
click at [305, 556] on textarea "Question" at bounding box center [552, 573] width 567 height 70
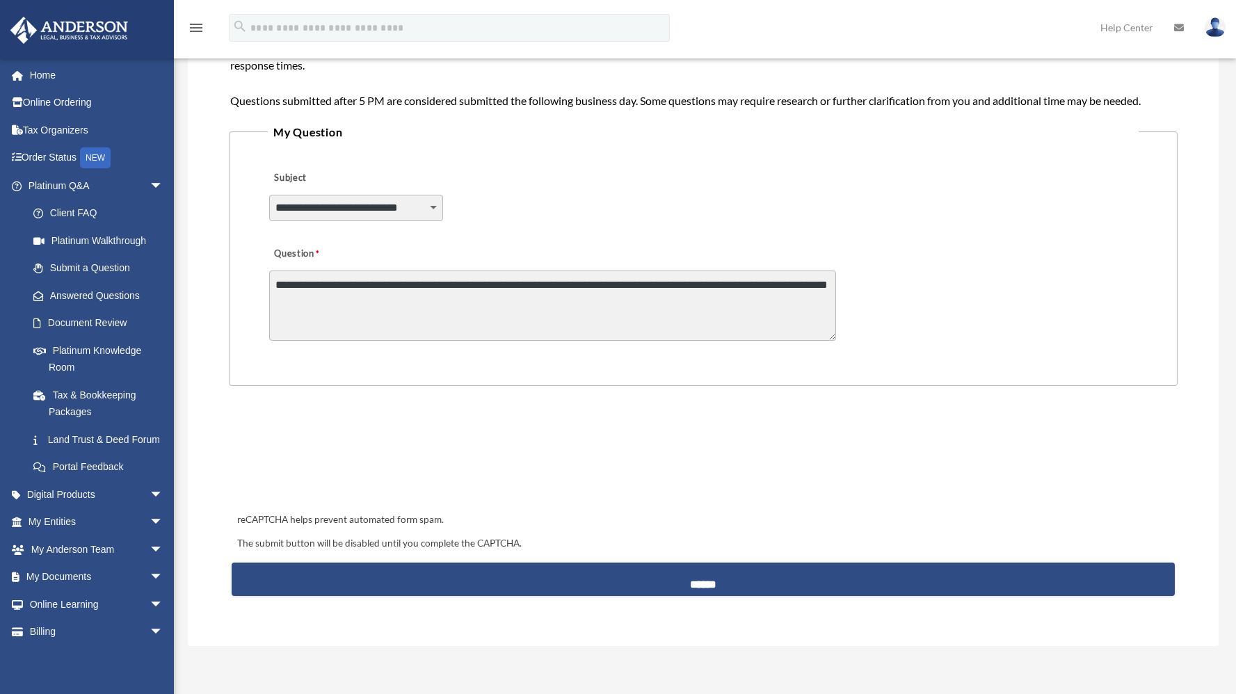
scroll to position [273, 0]
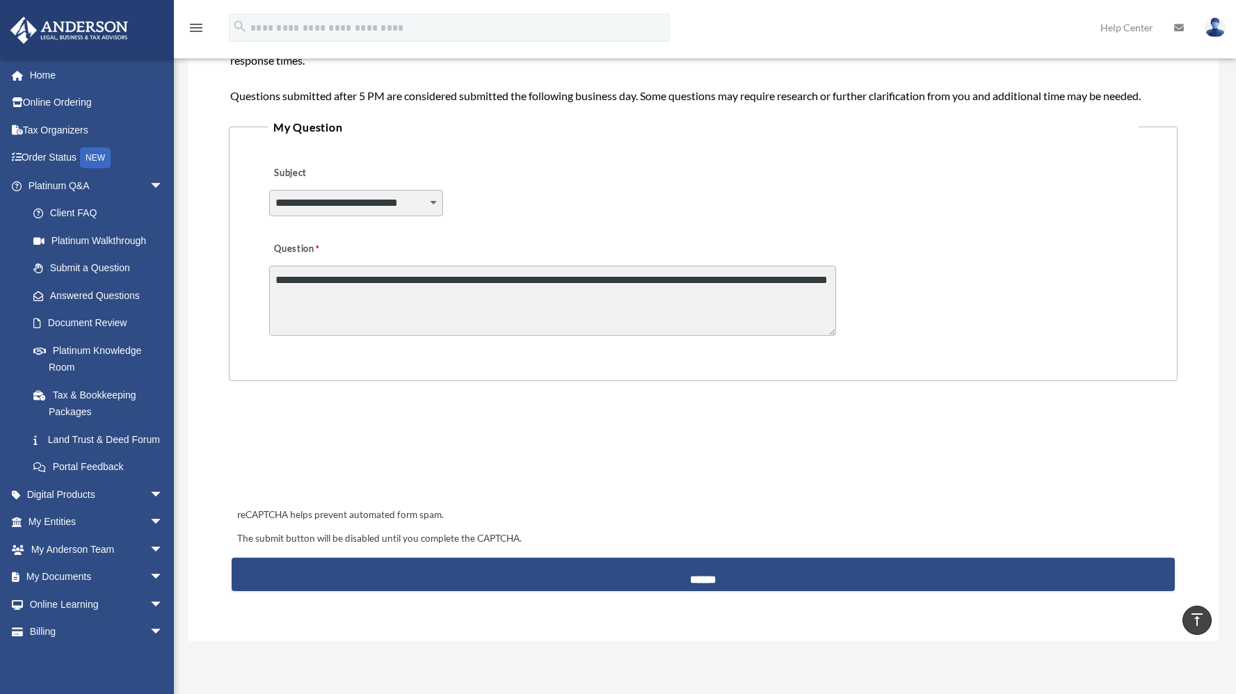
type textarea "**********"
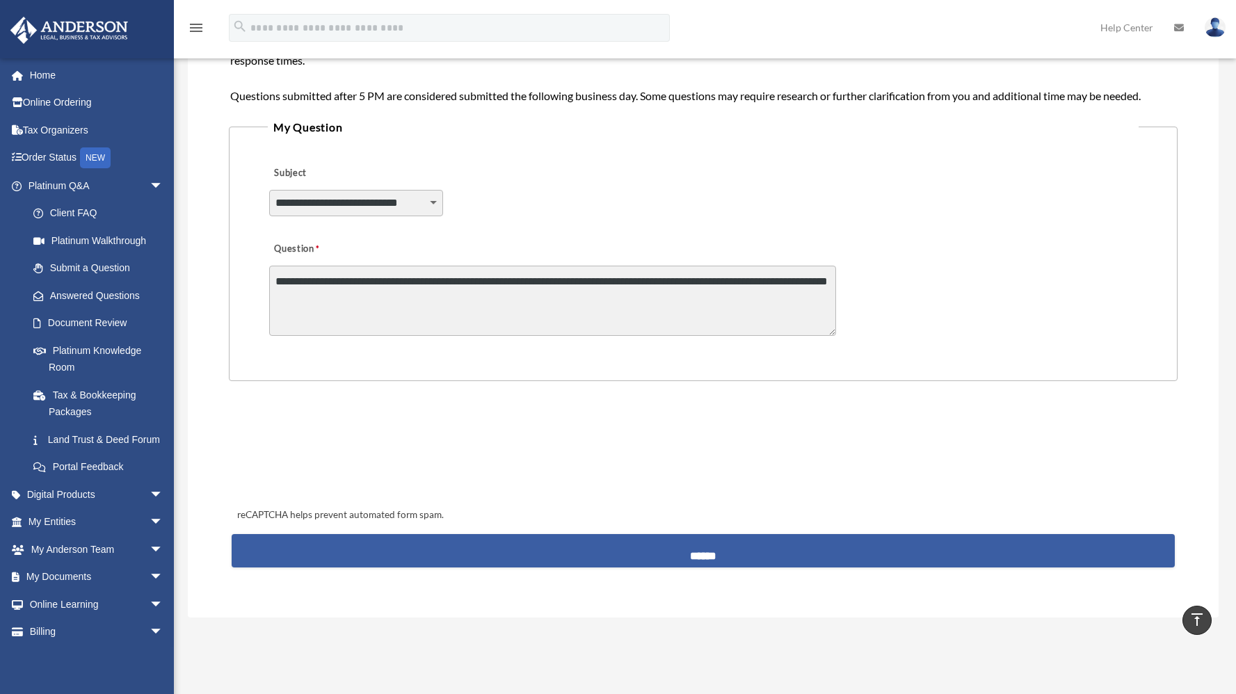
click at [696, 545] on input "******" at bounding box center [703, 550] width 942 height 33
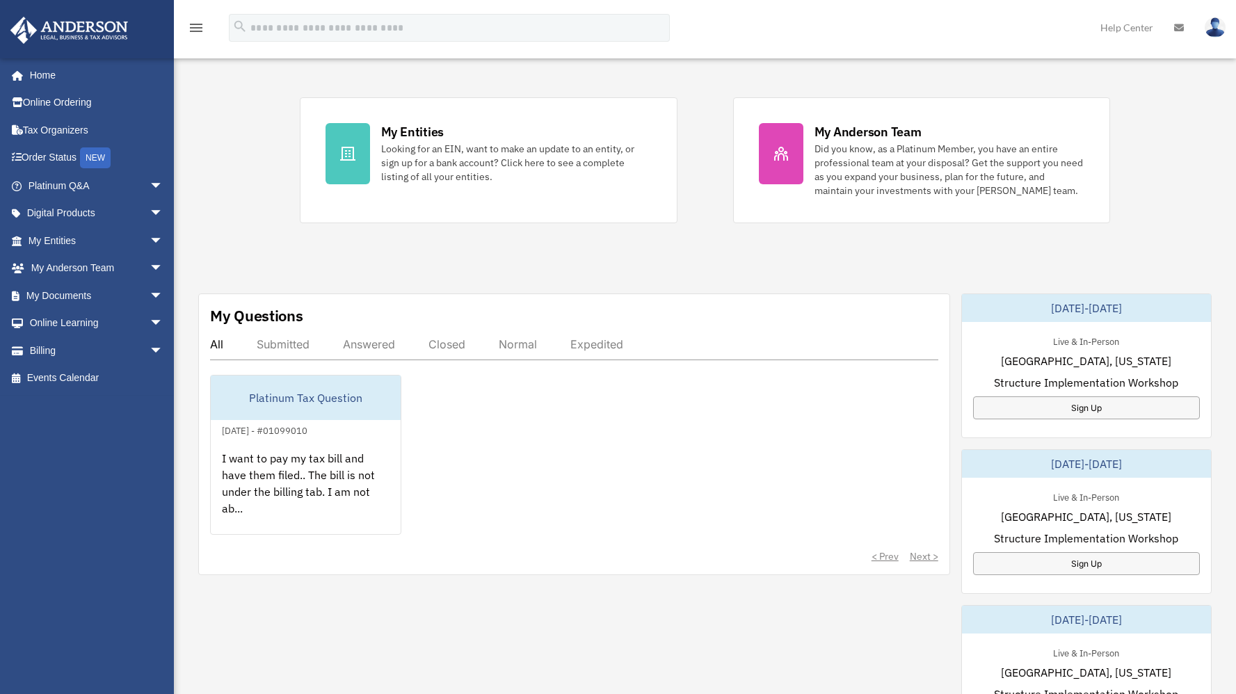
scroll to position [235, 0]
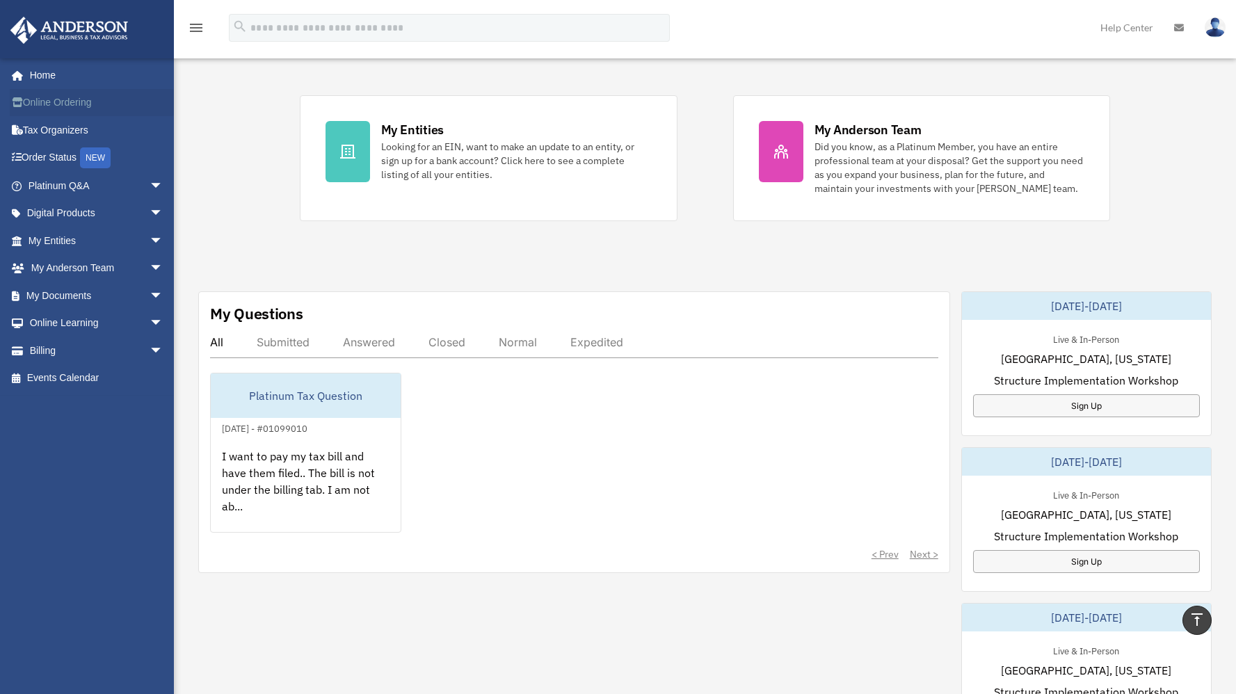
click at [55, 110] on link "Online Ordering" at bounding box center [97, 103] width 175 height 28
click at [63, 131] on link "Tax Organizers" at bounding box center [97, 130] width 175 height 28
click at [66, 157] on link "Order Status NEW" at bounding box center [97, 158] width 175 height 29
click at [65, 183] on link "Platinum Q&A arrow_drop_down" at bounding box center [97, 186] width 175 height 28
click at [72, 213] on link "Digital Products arrow_drop_down" at bounding box center [97, 214] width 175 height 28
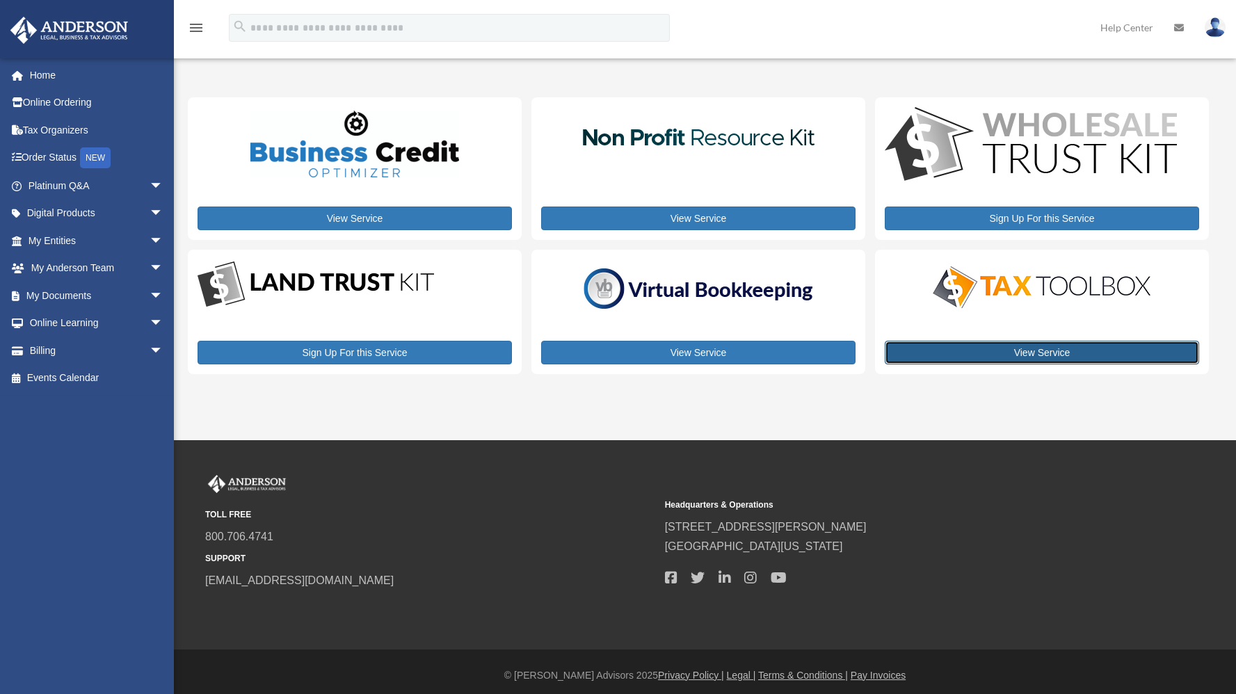
click at [1045, 353] on link "View Service" at bounding box center [1042, 353] width 314 height 24
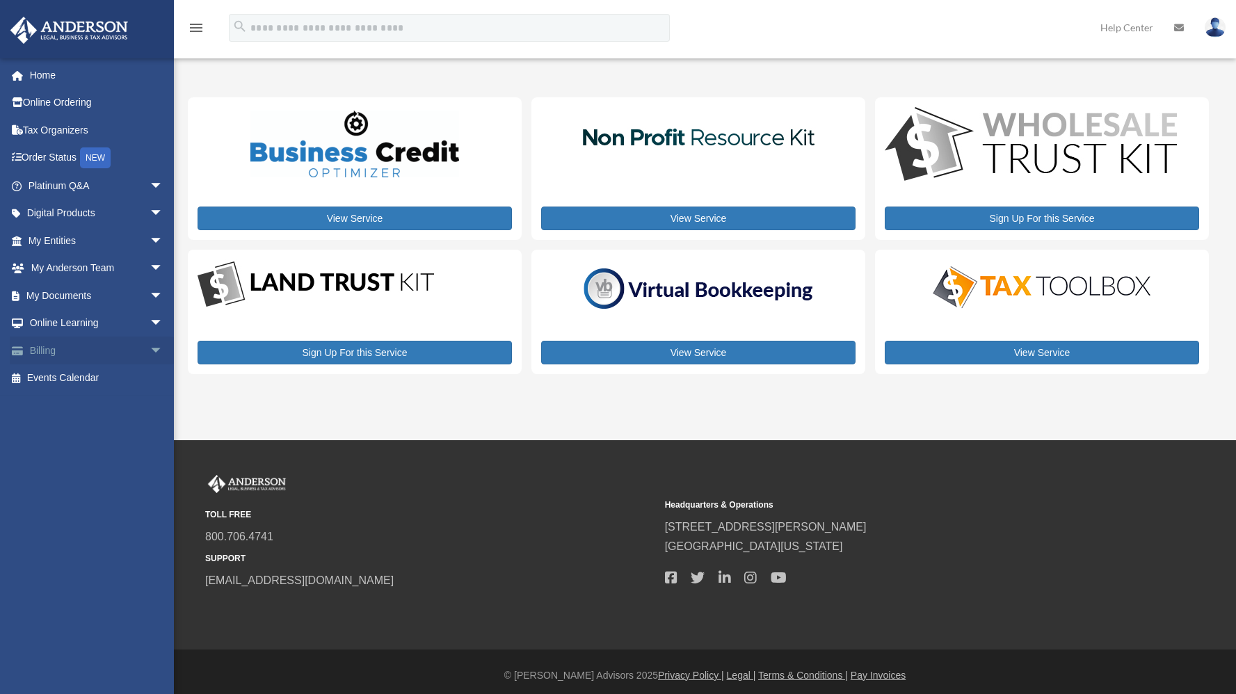
click at [45, 350] on link "Billing arrow_drop_down" at bounding box center [97, 351] width 175 height 28
click at [150, 349] on span "arrow_drop_down" at bounding box center [164, 351] width 28 height 29
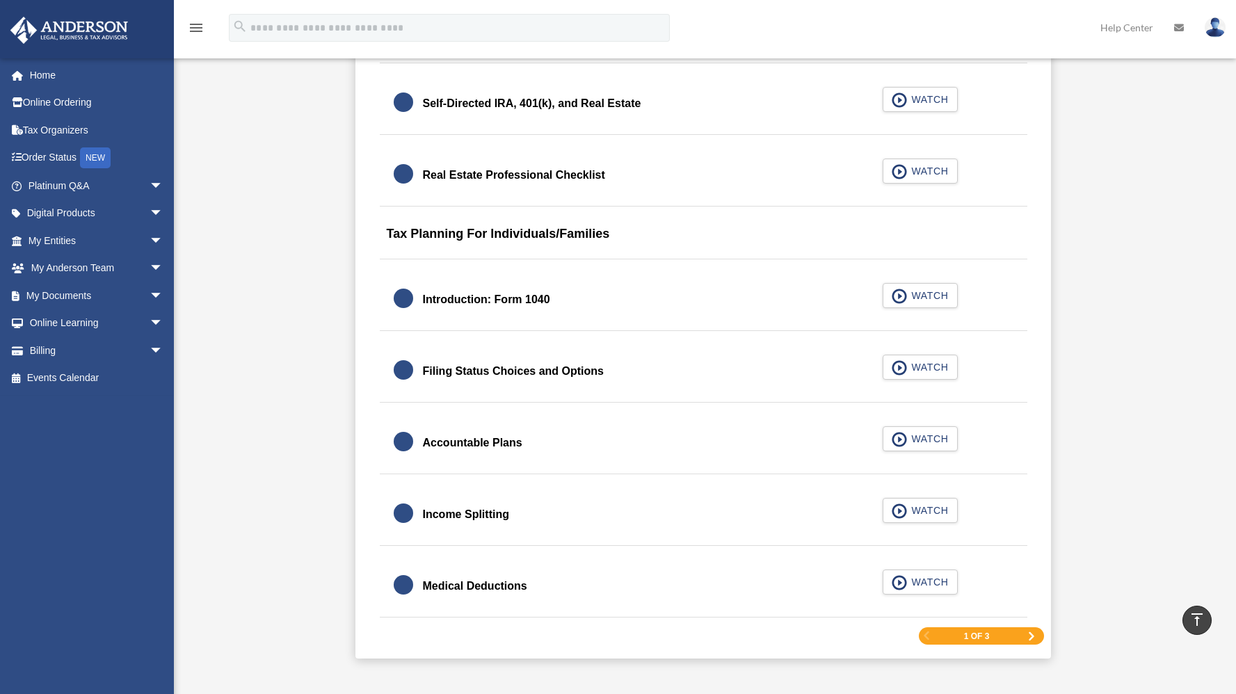
scroll to position [1635, 0]
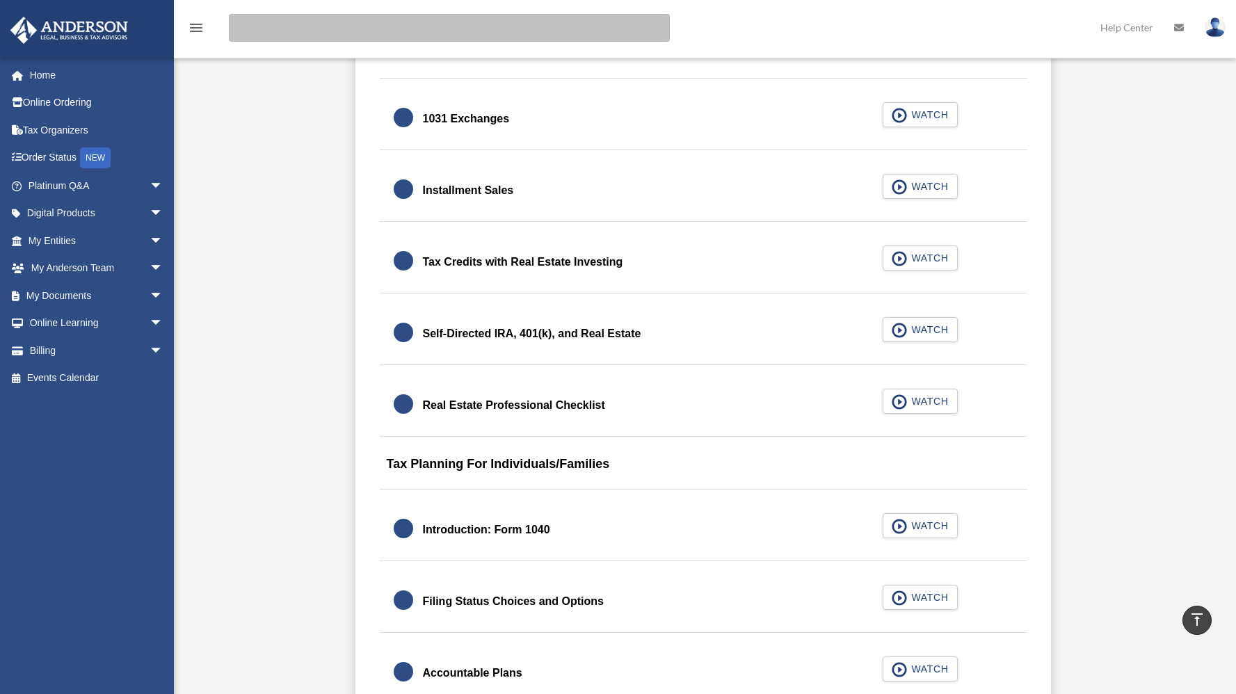
click at [256, 30] on input "search" at bounding box center [449, 28] width 441 height 28
type input "**********"
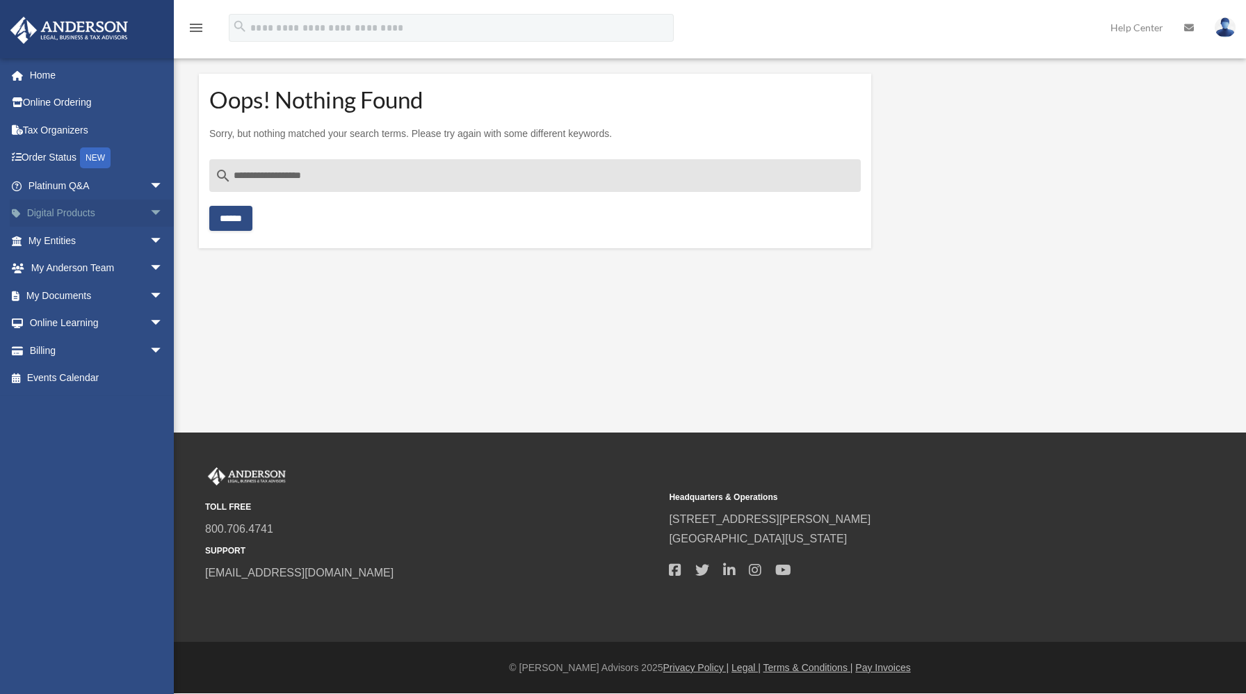
click at [150, 211] on span "arrow_drop_down" at bounding box center [164, 214] width 28 height 29
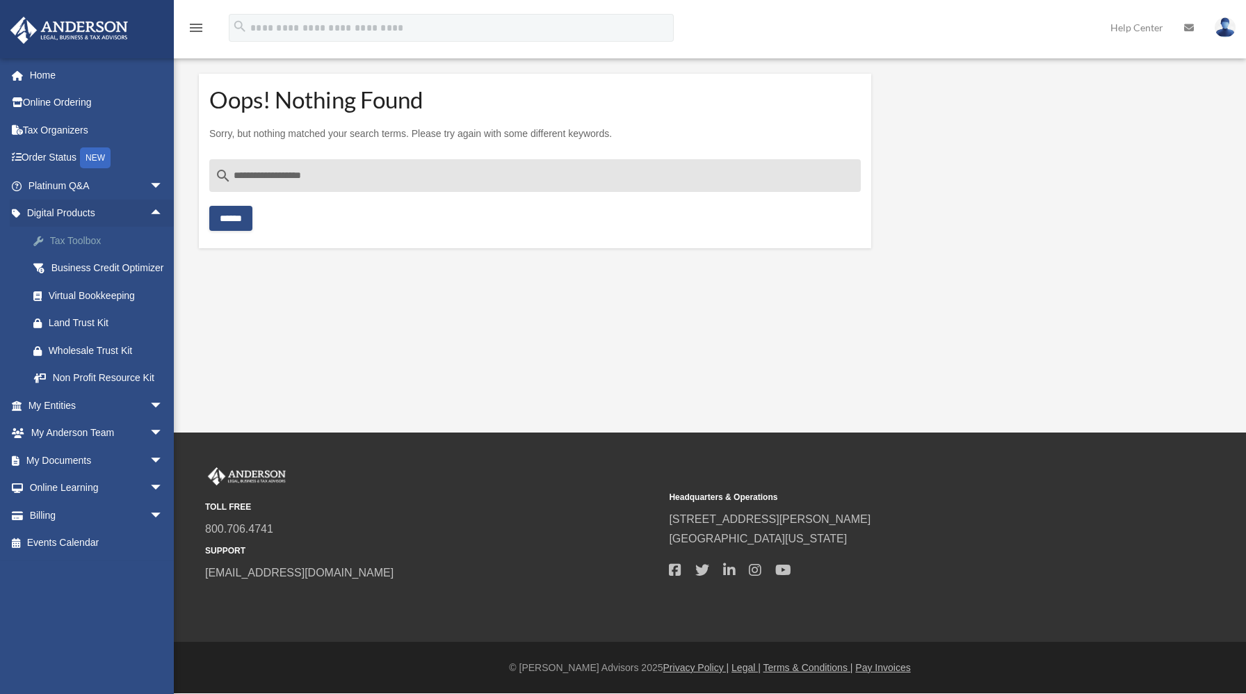
click at [106, 241] on div "Tax Toolbox" at bounding box center [108, 240] width 118 height 17
click at [85, 241] on div "Tax Toolbox" at bounding box center [108, 240] width 118 height 17
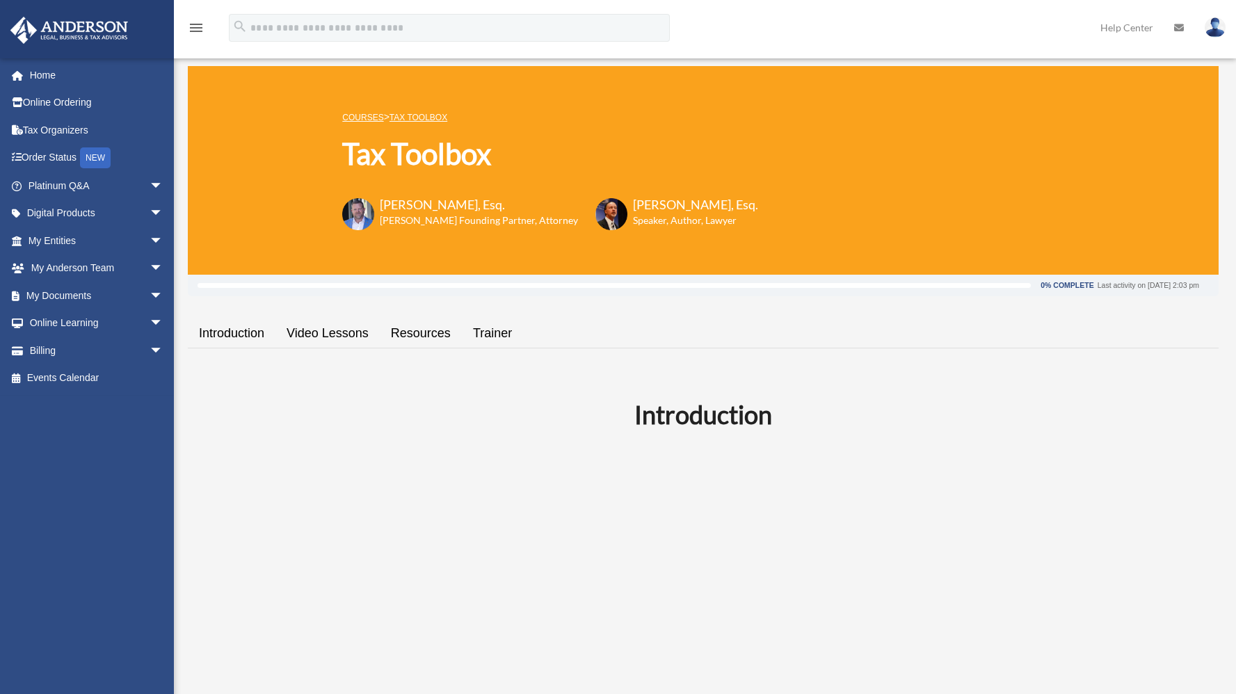
scroll to position [5, 0]
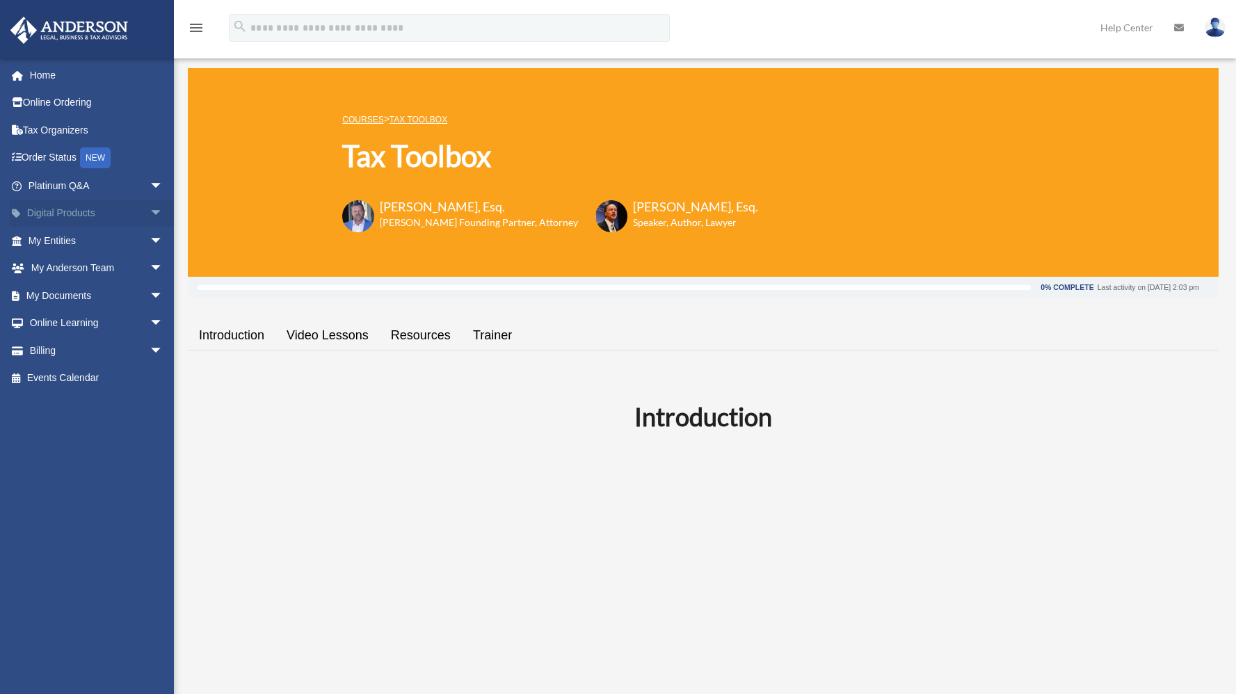
click at [150, 211] on span "arrow_drop_down" at bounding box center [164, 214] width 28 height 29
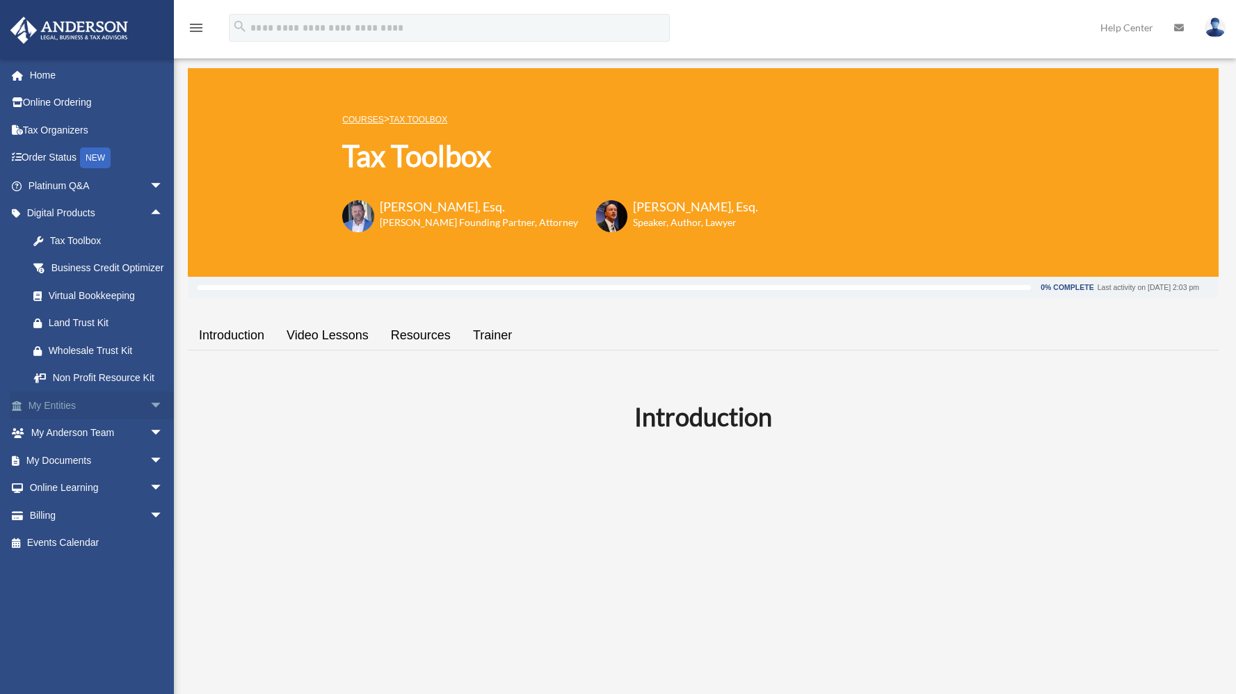
click at [54, 419] on link "My Entities arrow_drop_down" at bounding box center [97, 406] width 175 height 28
click at [150, 419] on span "arrow_drop_down" at bounding box center [164, 406] width 28 height 29
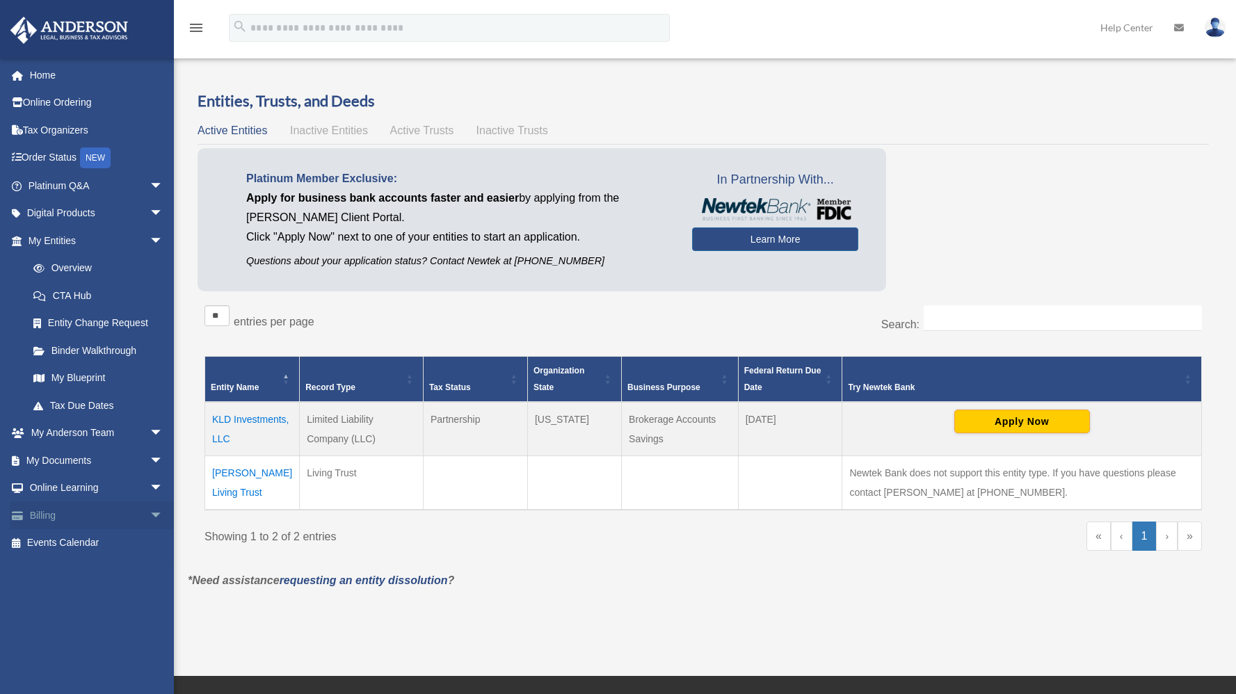
click at [42, 513] on link "Billing arrow_drop_down" at bounding box center [97, 515] width 175 height 28
click at [150, 510] on span "arrow_drop_down" at bounding box center [164, 515] width 28 height 29
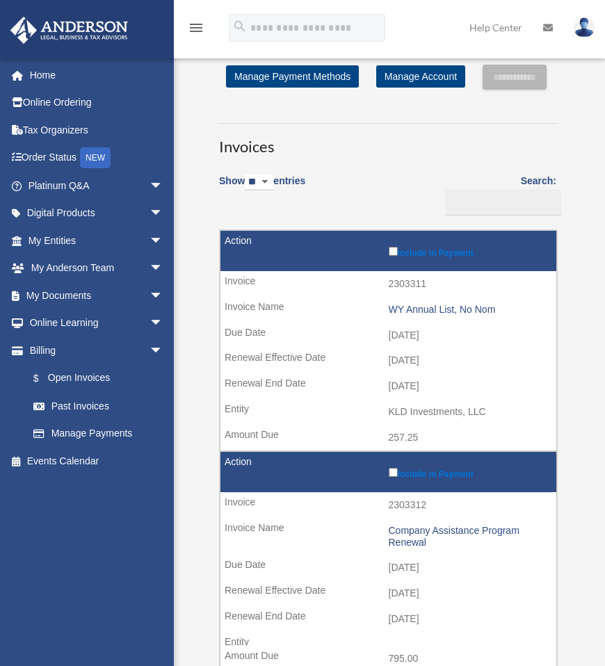
drag, startPoint x: 507, startPoint y: 156, endPoint x: 663, endPoint y: 161, distance: 156.6
click at [605, 161] on html "X Get a chance to win 6 months of Platinum for free just by filling out this su…" at bounding box center [302, 668] width 605 height 1336
click at [150, 296] on span "arrow_drop_down" at bounding box center [164, 296] width 28 height 29
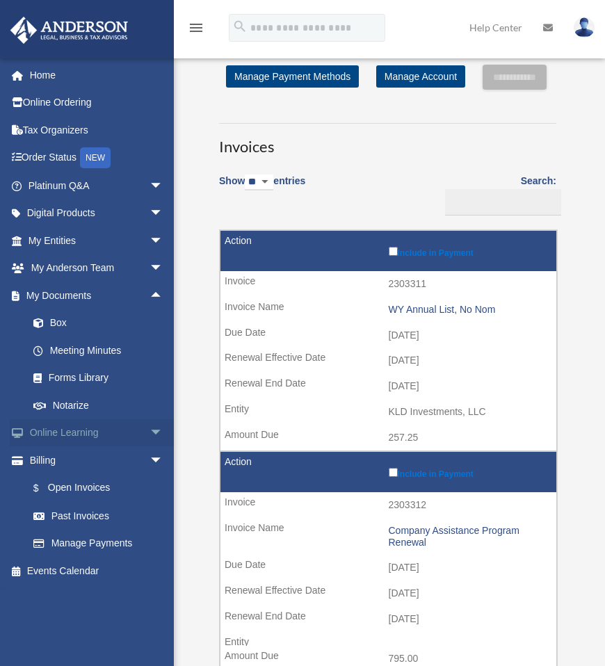
click at [150, 430] on span "arrow_drop_down" at bounding box center [164, 433] width 28 height 29
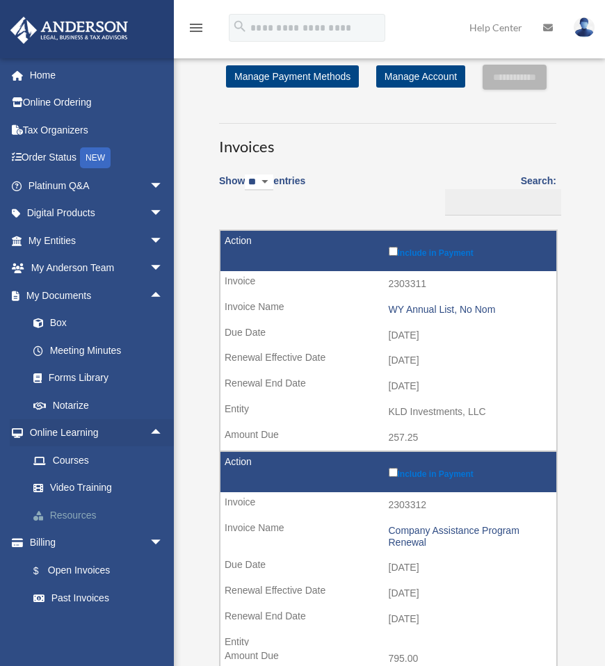
click at [72, 515] on link "Resources" at bounding box center [101, 515] width 165 height 28
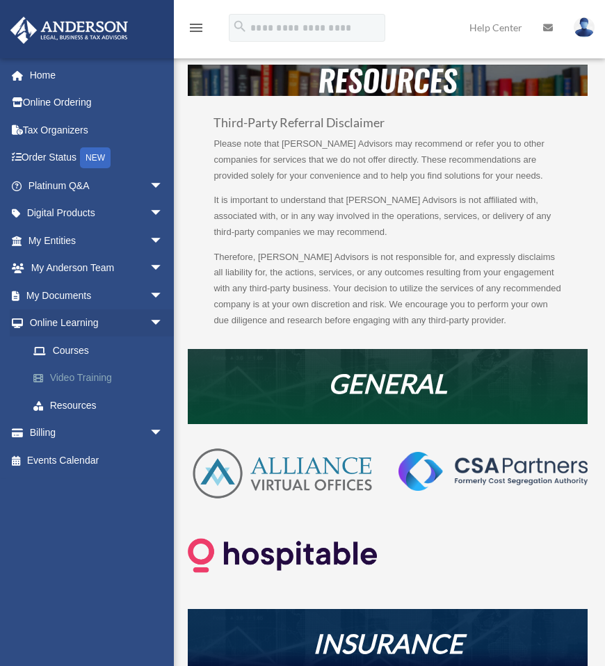
click at [89, 376] on link "Video Training" at bounding box center [101, 378] width 165 height 28
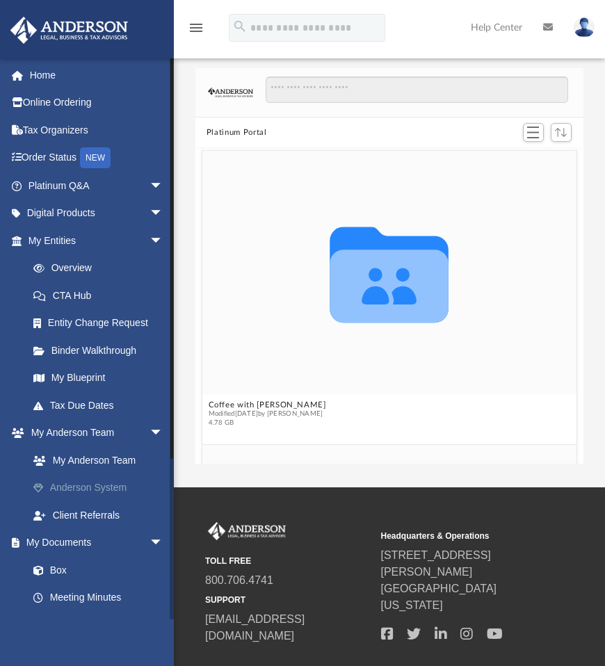
scroll to position [305, 378]
click at [79, 106] on link "Online Ordering" at bounding box center [97, 103] width 175 height 28
click at [56, 129] on link "Tax Organizers" at bounding box center [97, 130] width 175 height 28
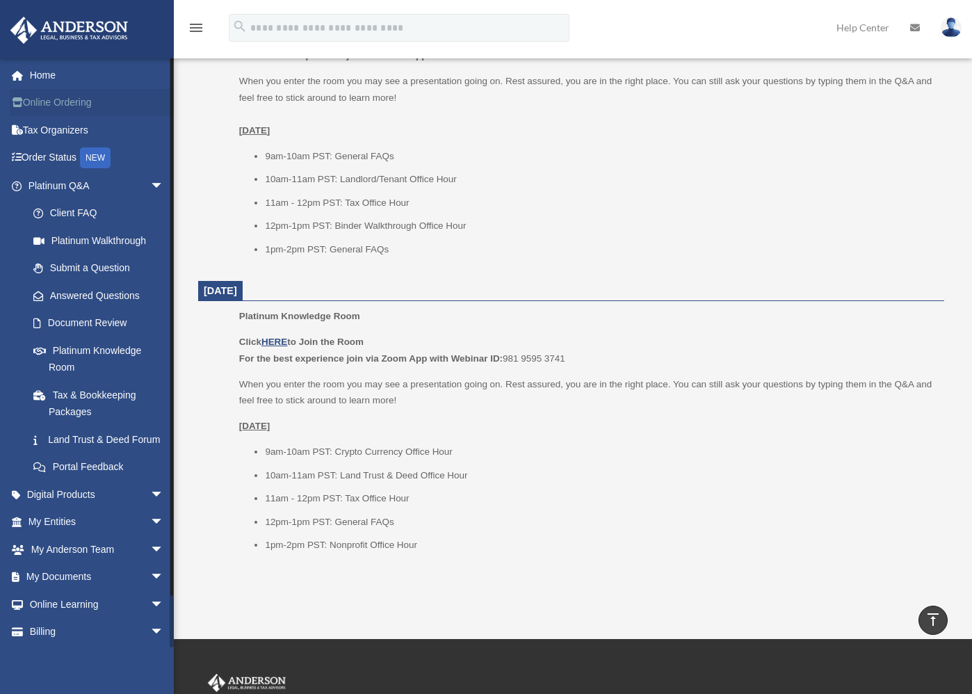
click at [78, 104] on link "Online Ordering" at bounding box center [97, 103] width 175 height 28
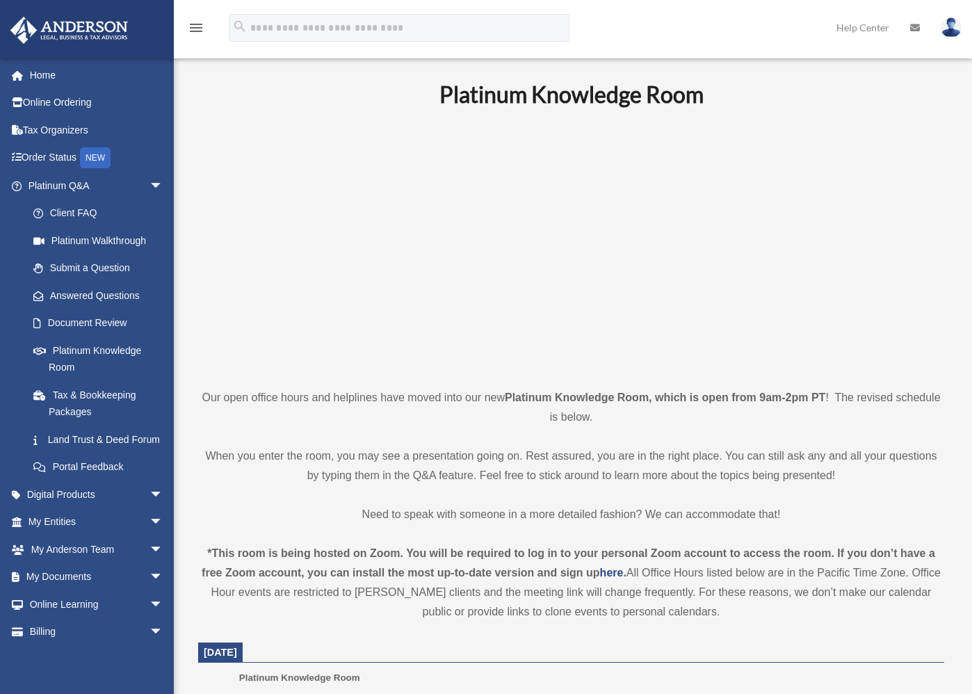
scroll to position [1552, 0]
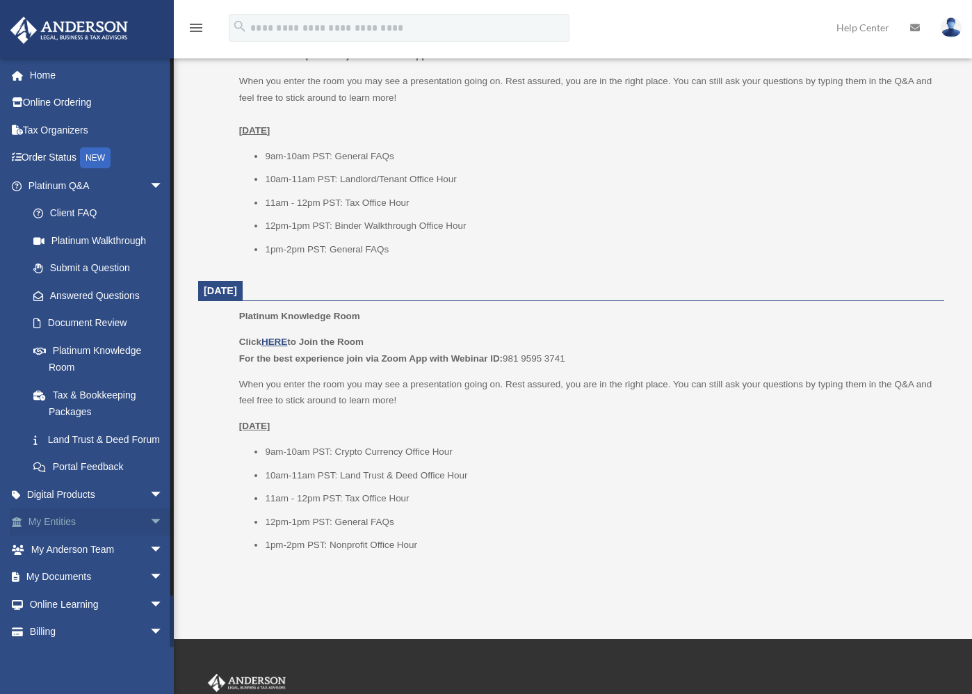
click at [150, 535] on span "arrow_drop_down" at bounding box center [164, 522] width 28 height 29
click at [82, 563] on link "Overview" at bounding box center [101, 549] width 165 height 28
click at [70, 563] on link "Overview" at bounding box center [101, 549] width 165 height 28
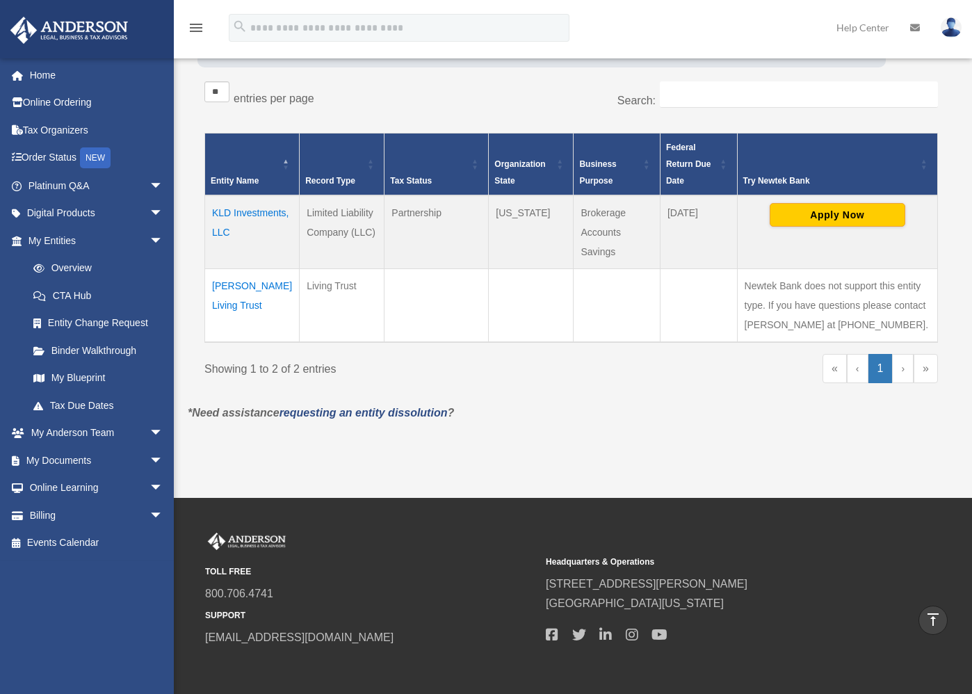
scroll to position [211, 0]
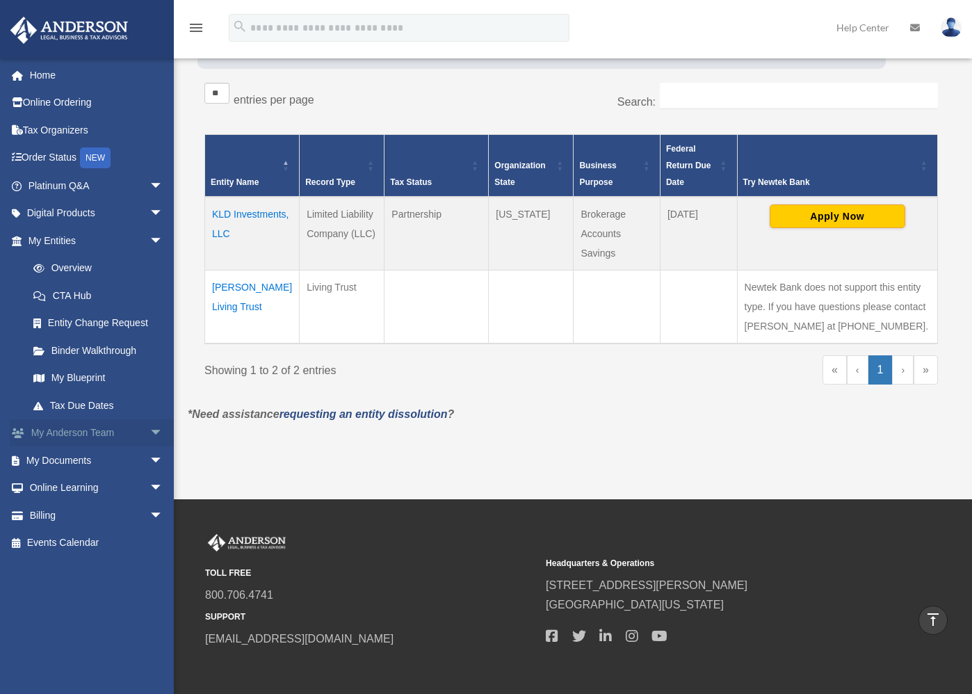
click at [150, 430] on span "arrow_drop_down" at bounding box center [164, 433] width 28 height 29
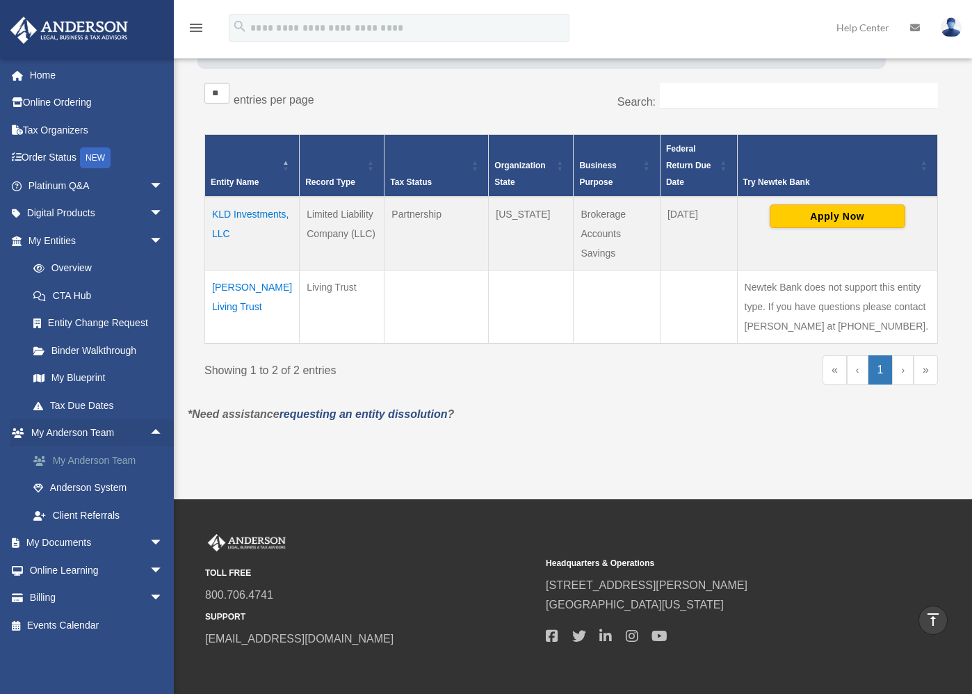
click at [125, 460] on link "My Anderson Team" at bounding box center [101, 460] width 165 height 28
